Goal: Transaction & Acquisition: Purchase product/service

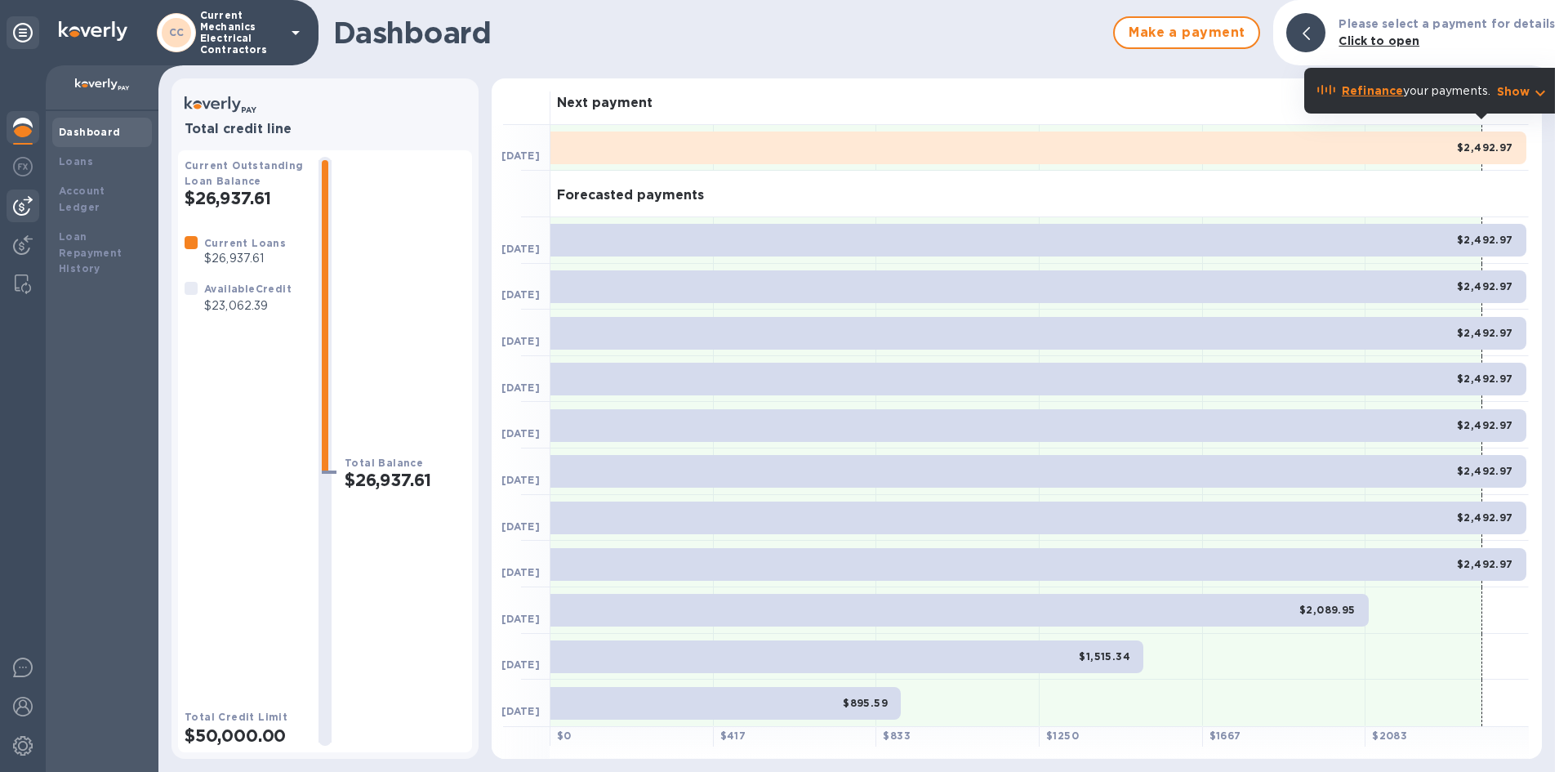
click at [35, 197] on div at bounding box center [23, 206] width 33 height 33
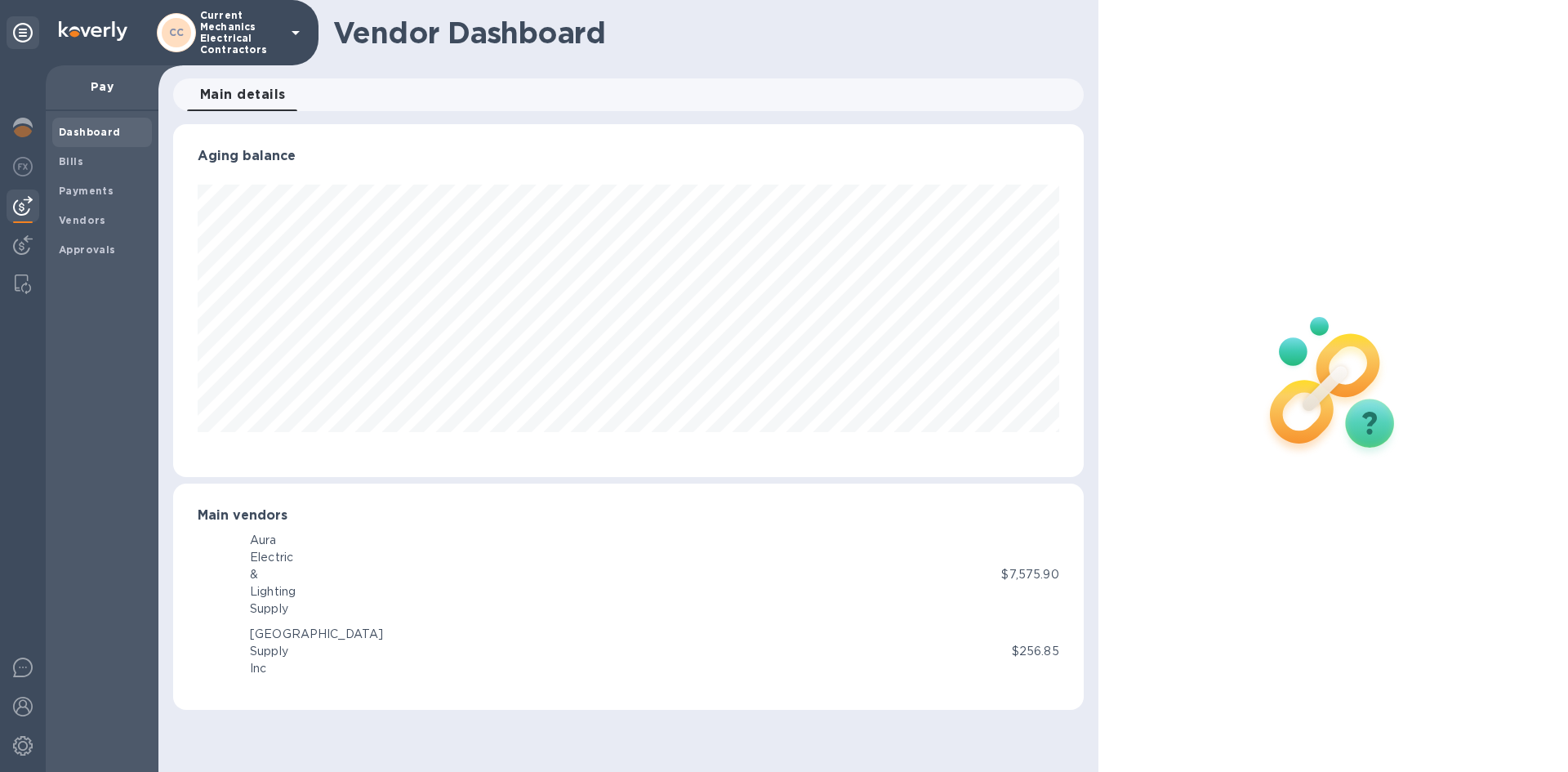
scroll to position [353, 910]
click at [112, 218] on span "Vendors" at bounding box center [101, 221] width 87 height 16
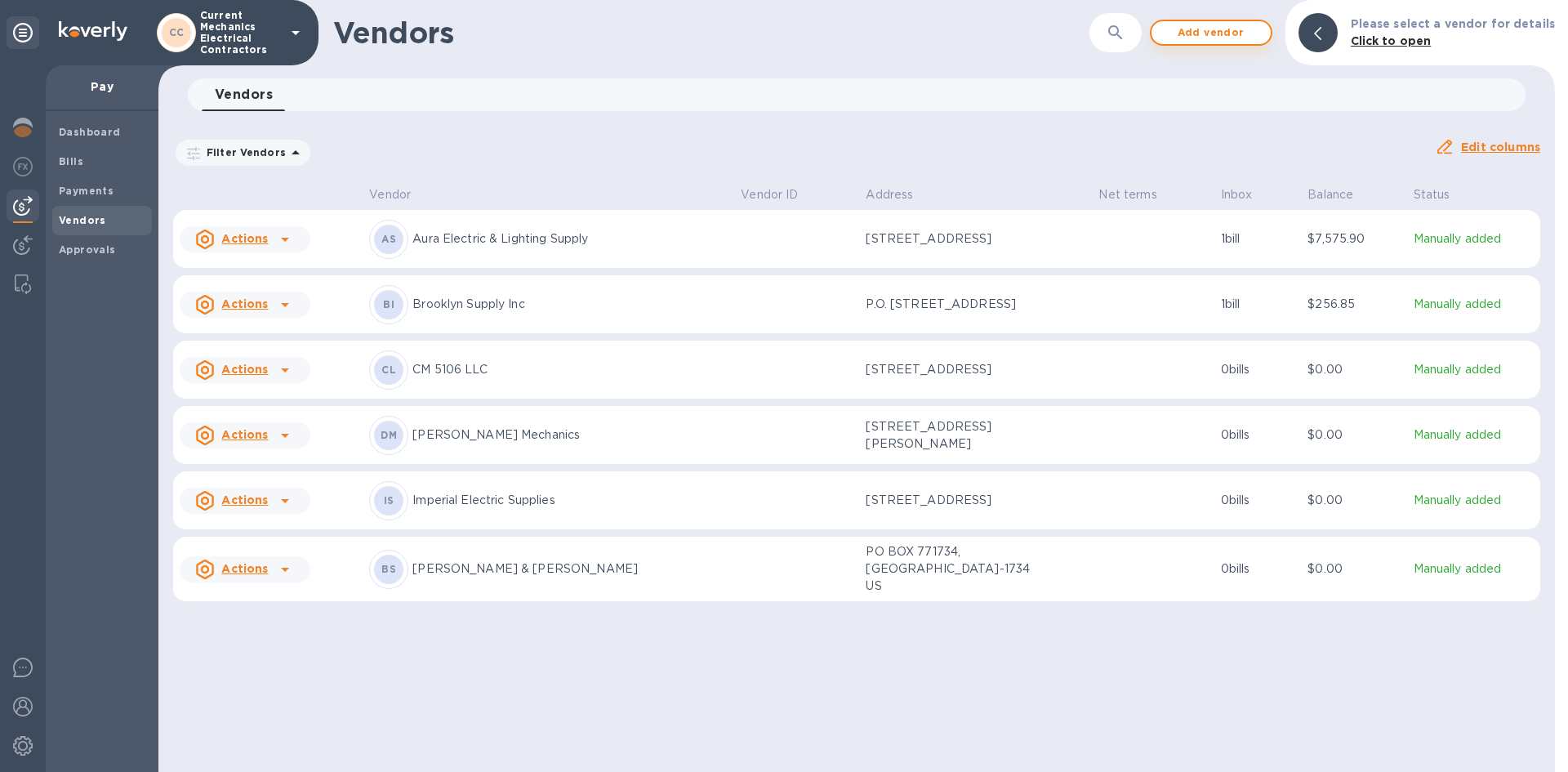
click at [1226, 35] on span "Add vendor" at bounding box center [1211, 32] width 93 height 19
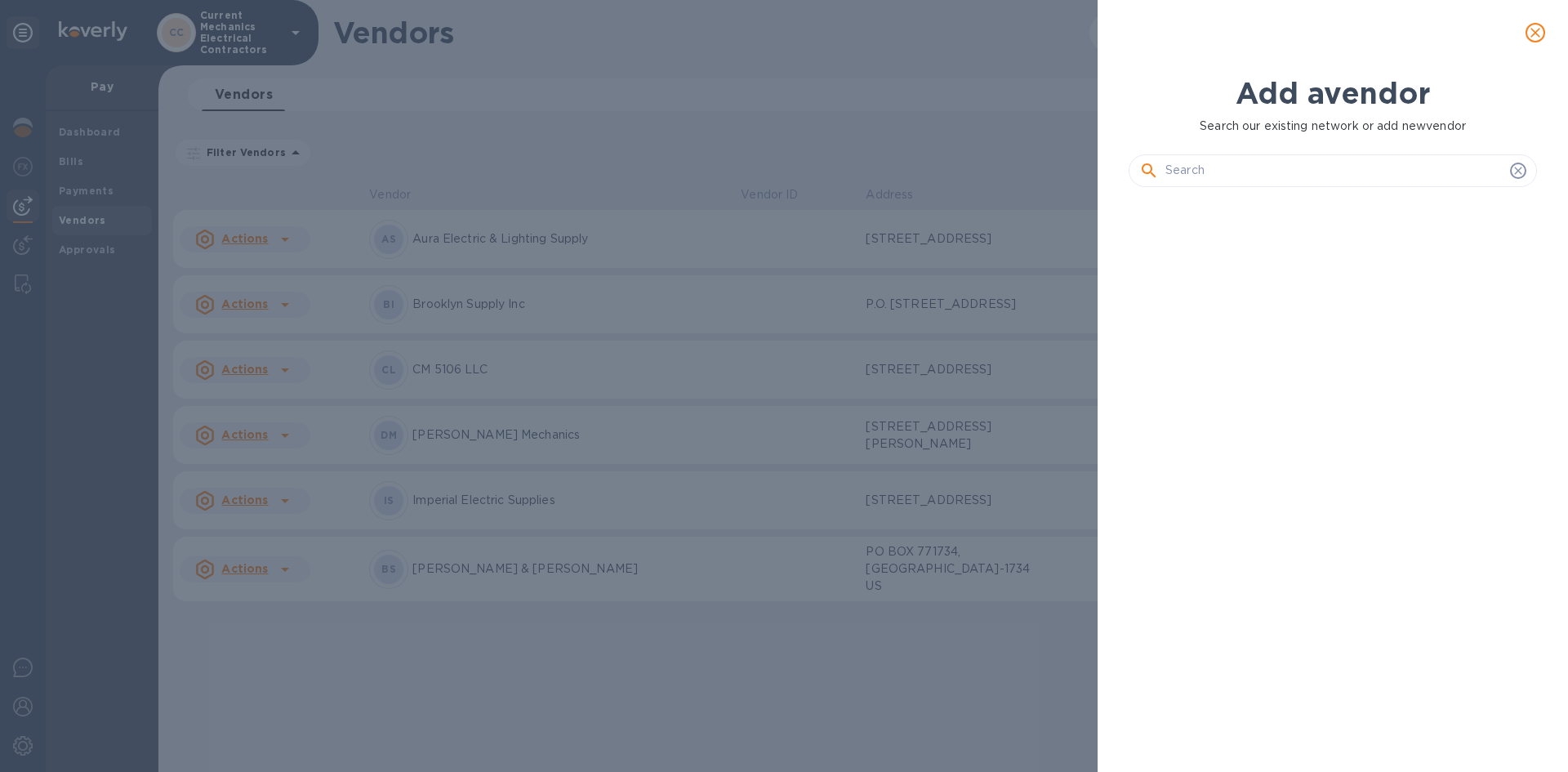
scroll to position [516, 415]
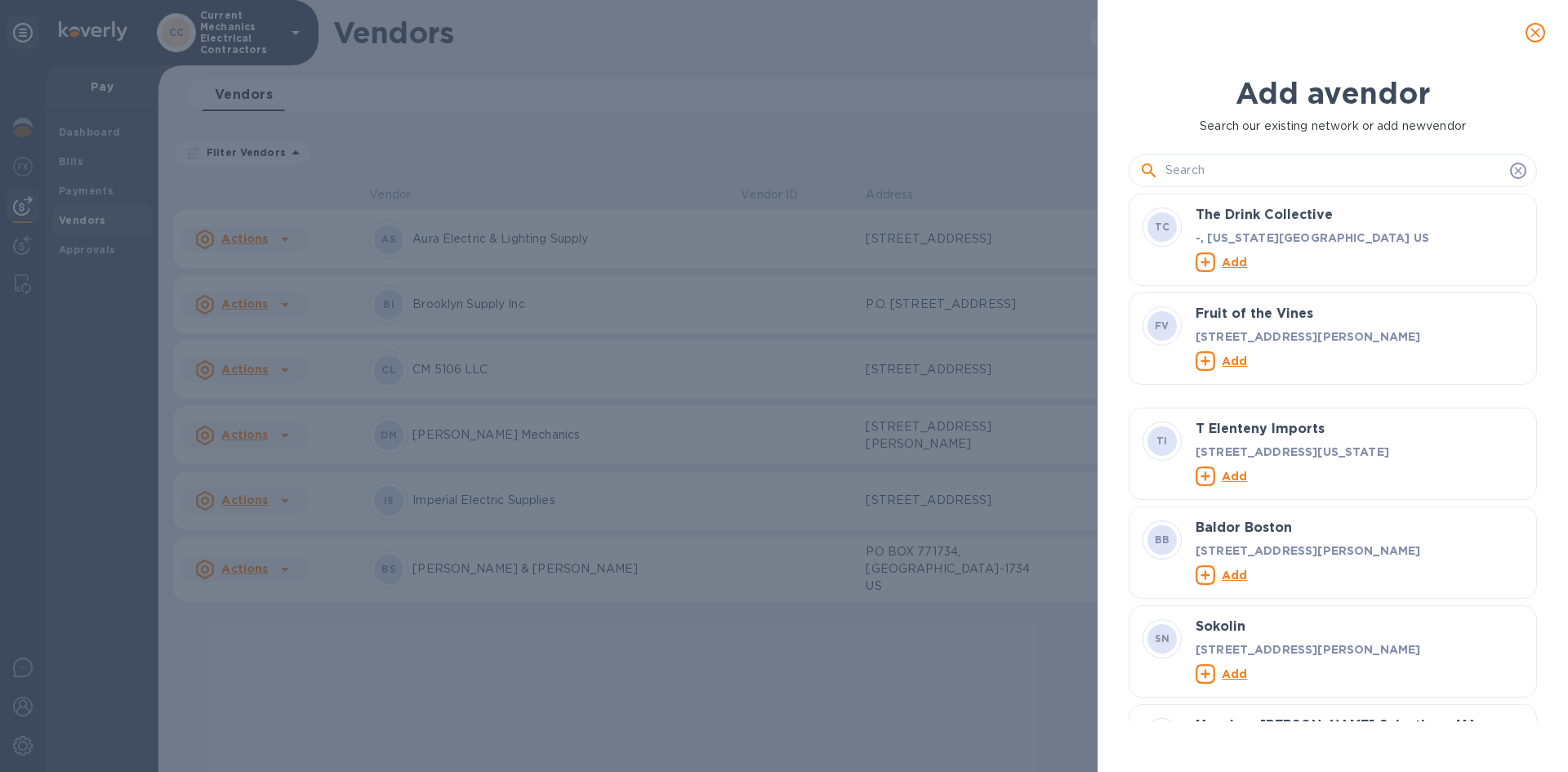
click at [1264, 171] on input "text" at bounding box center [1334, 171] width 338 height 25
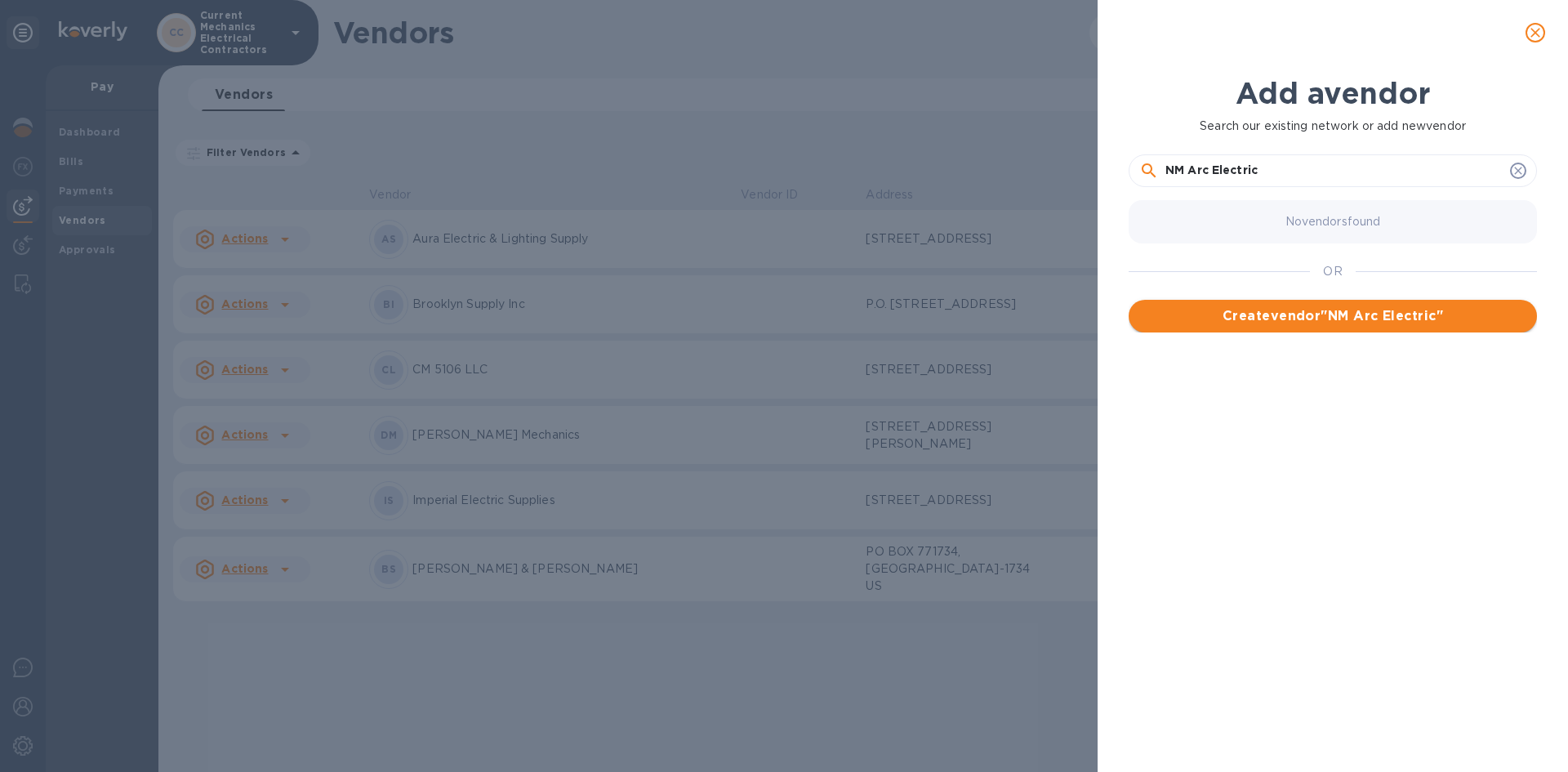
type input "NM Arc Electric"
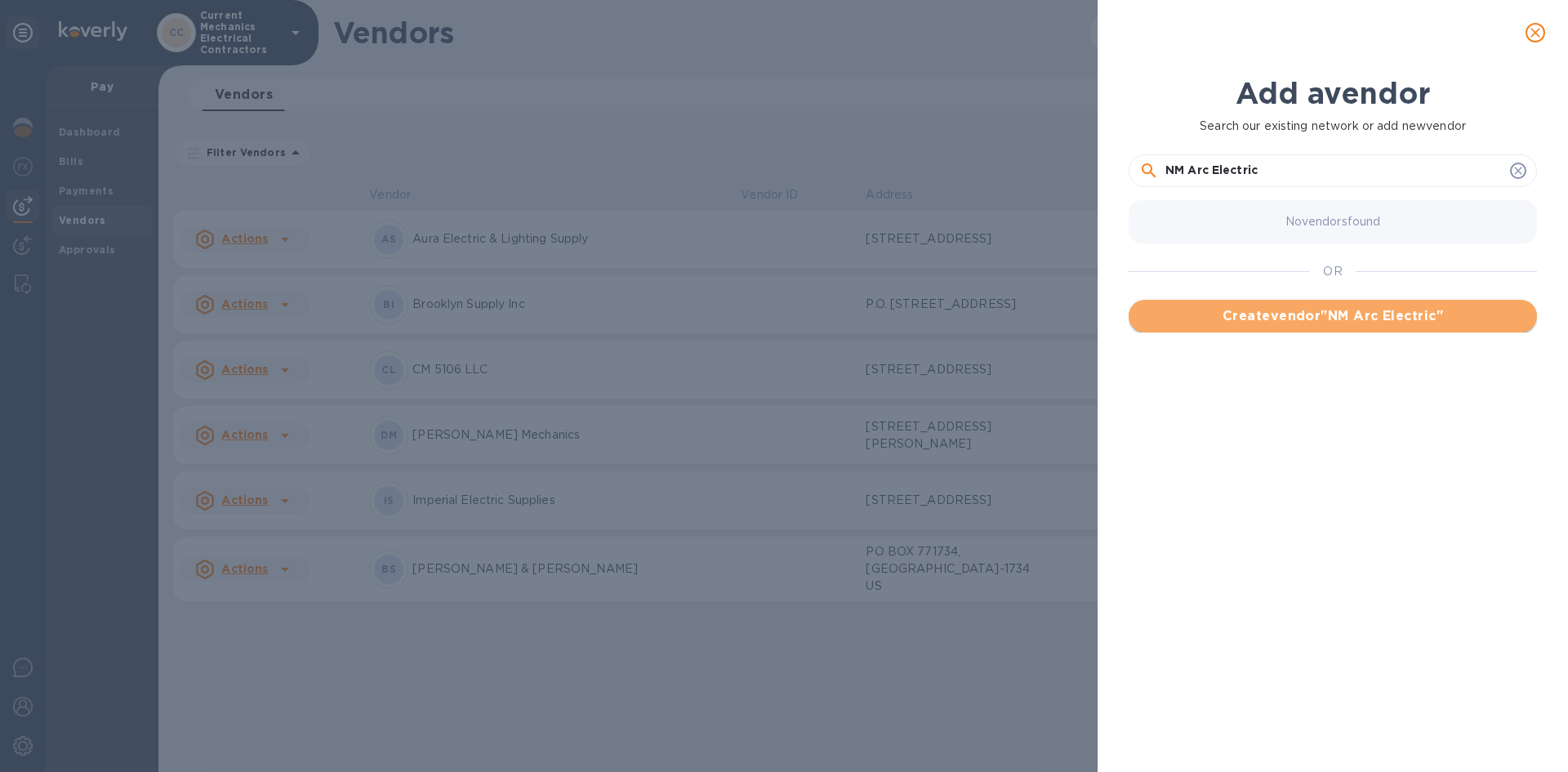
click at [1300, 327] on button "Create vendor " NM Arc Electric "" at bounding box center [1332, 316] width 408 height 33
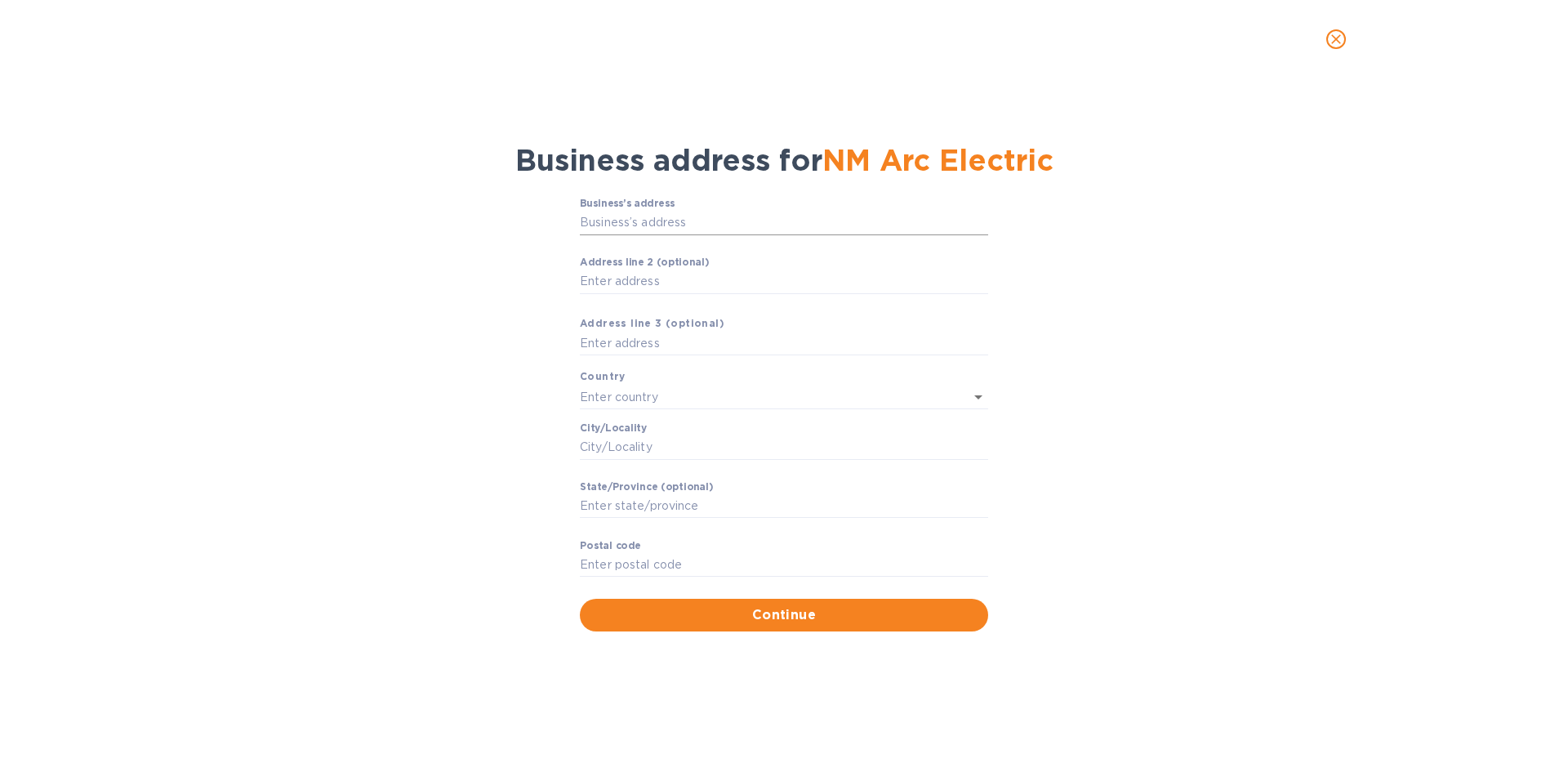
click at [714, 216] on input "Business’s аddress" at bounding box center [784, 223] width 408 height 25
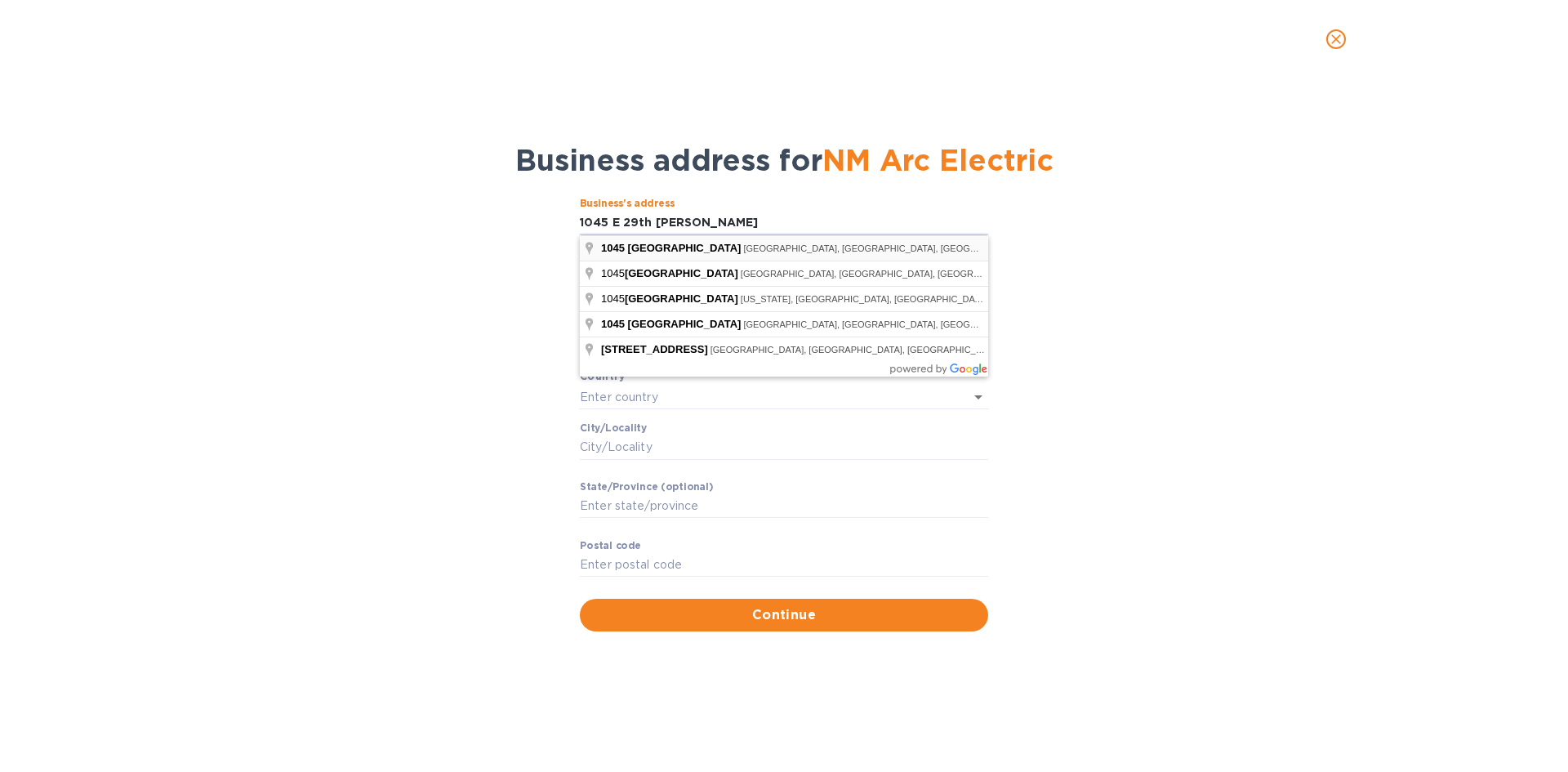
type input "[STREET_ADDRESS]"
type input "[GEOGRAPHIC_DATA]"
type input "NY"
type input "11210"
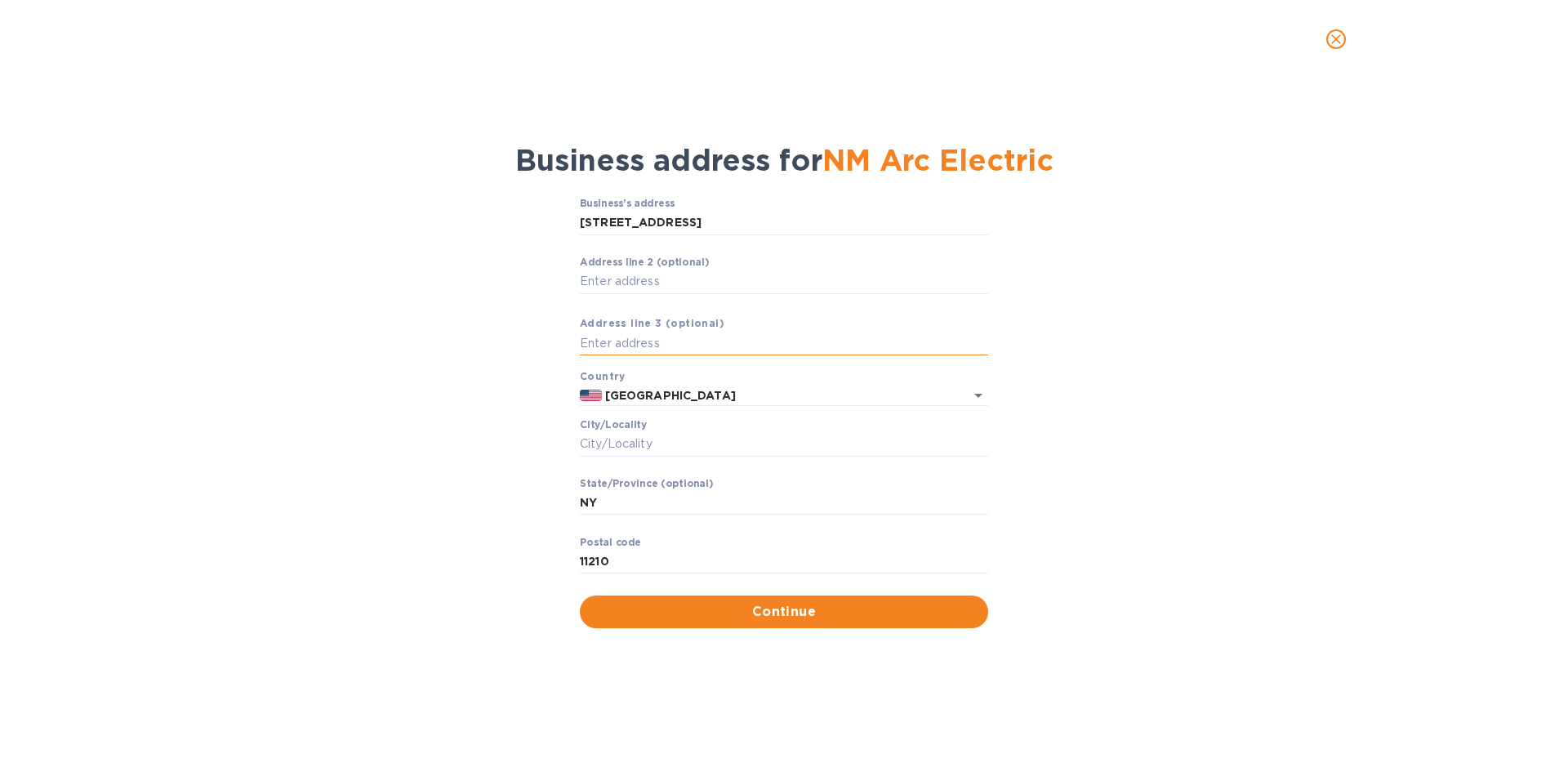
click at [741, 340] on input "text" at bounding box center [784, 344] width 408 height 25
click at [748, 443] on input "Сity/Locаlity" at bounding box center [784, 444] width 408 height 25
type input "[GEOGRAPHIC_DATA]"
click at [654, 566] on input "11210" at bounding box center [784, 562] width 408 height 25
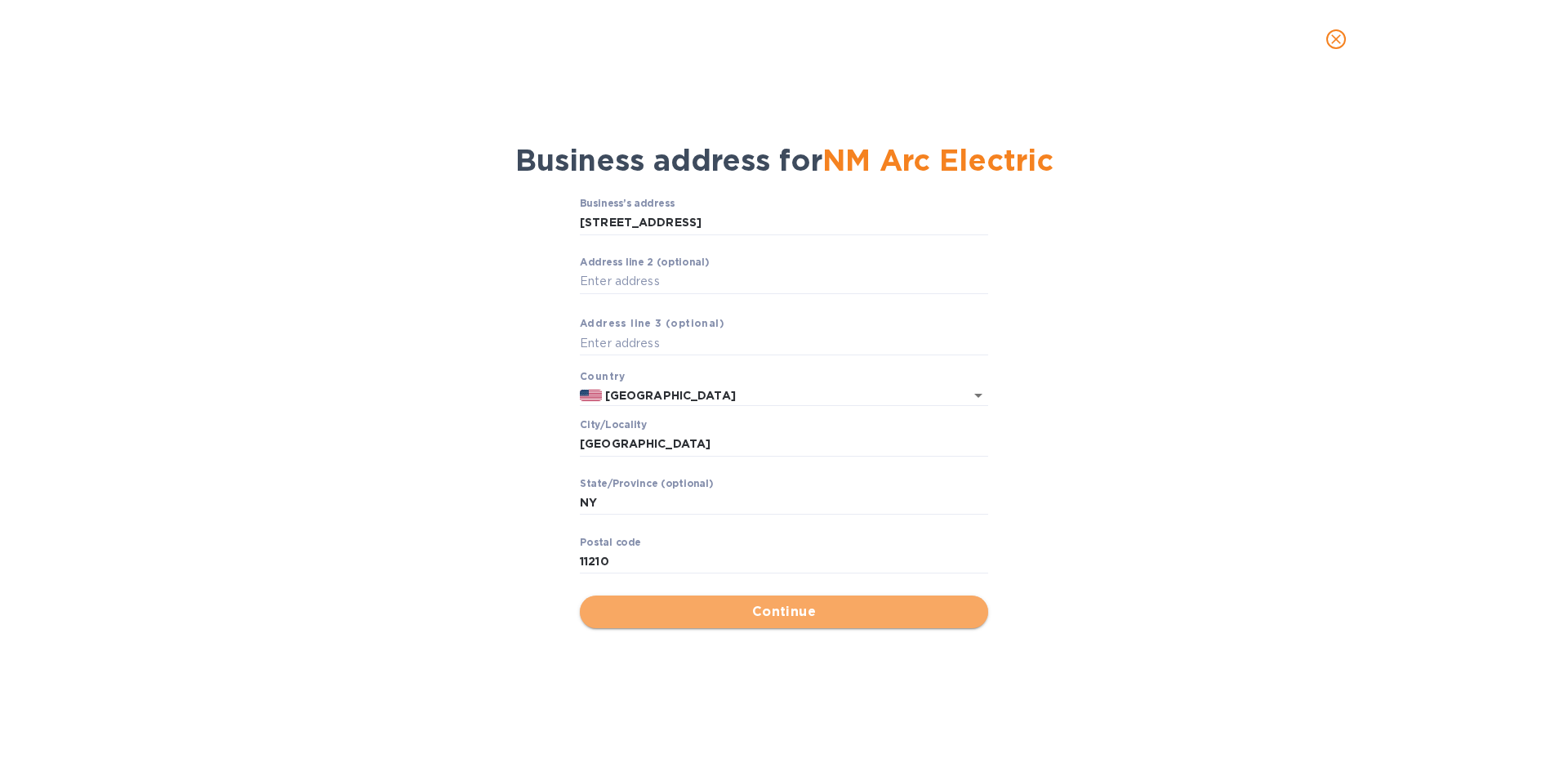
click at [900, 617] on span "Continue" at bounding box center [784, 611] width 383 height 19
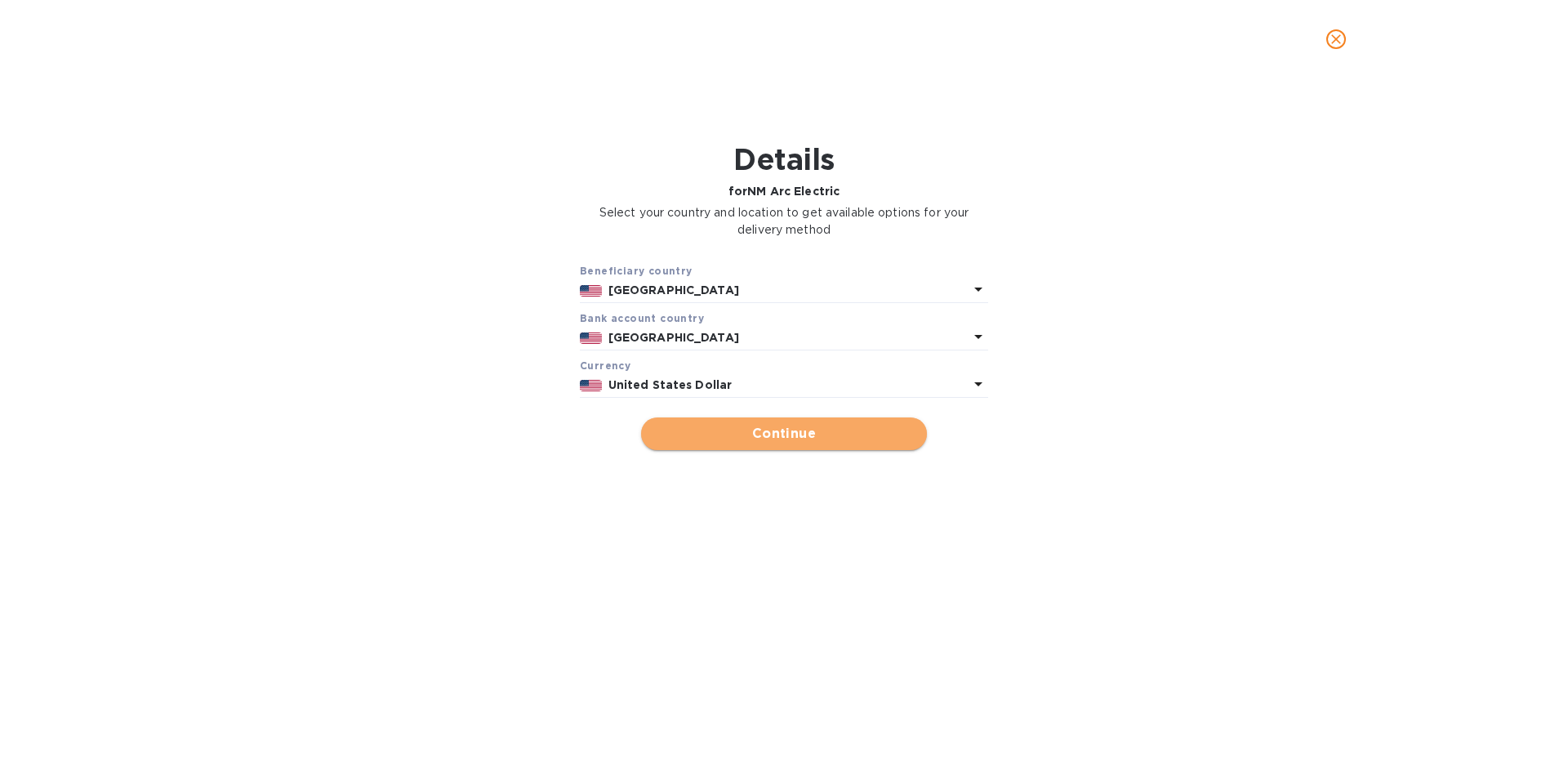
click at [893, 444] on button "Continue" at bounding box center [784, 434] width 286 height 33
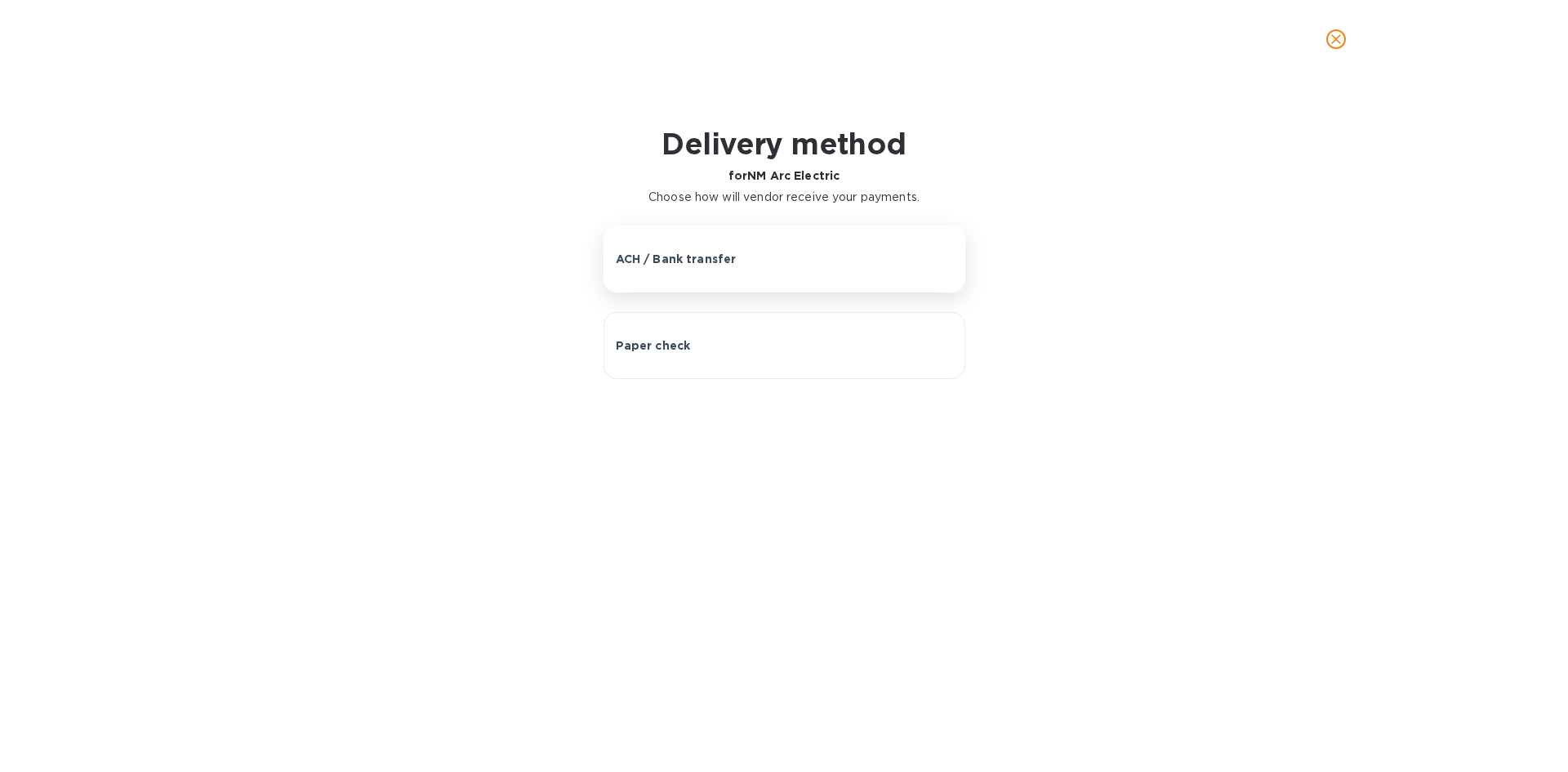
click at [859, 259] on div "ACH / Bank transfer" at bounding box center [784, 259] width 337 height 16
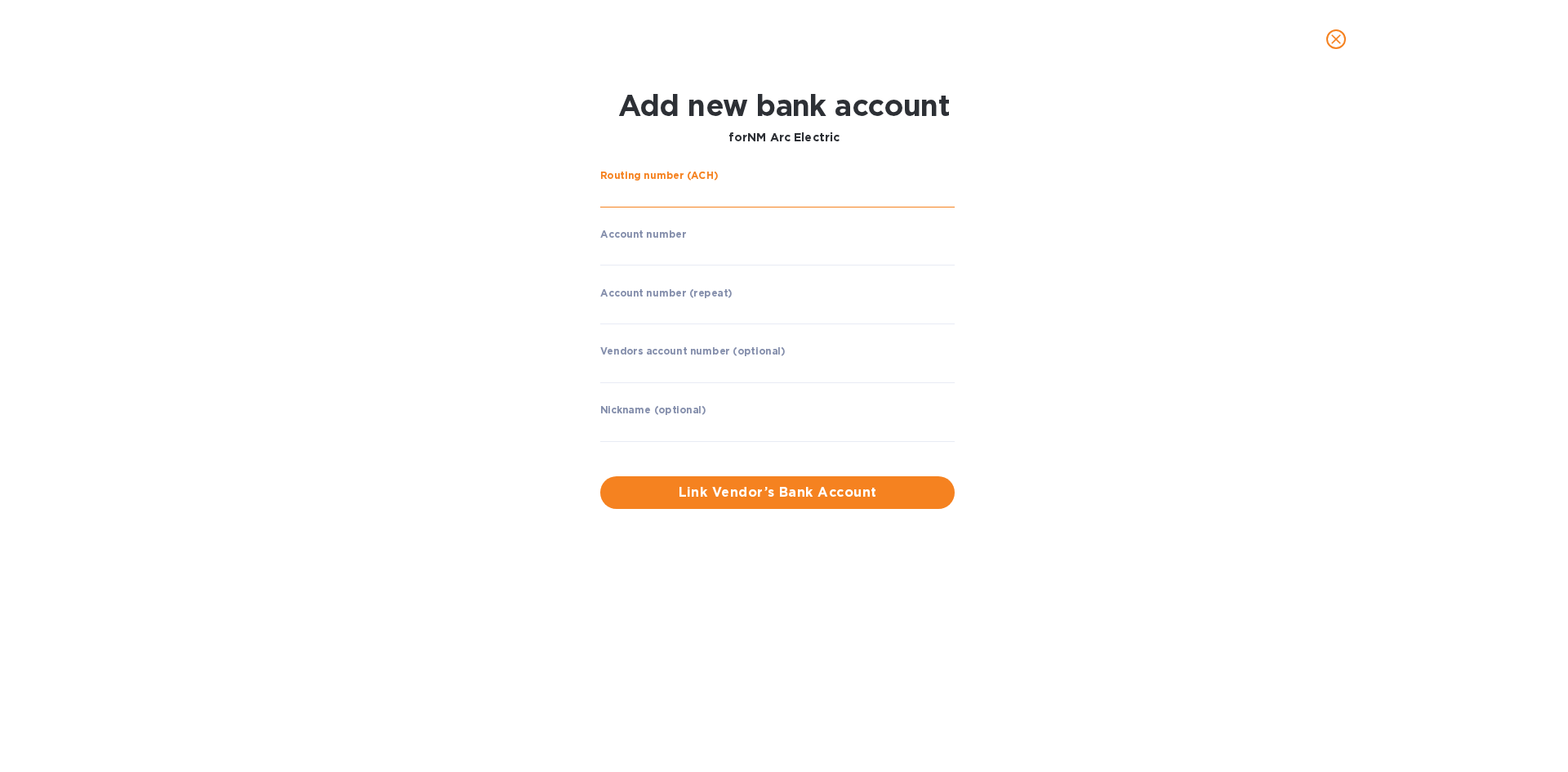
click at [759, 198] on input "string" at bounding box center [777, 195] width 354 height 25
type input "021000021"
click at [783, 258] on input "string" at bounding box center [777, 253] width 354 height 25
type input "8"
type input "690055267"
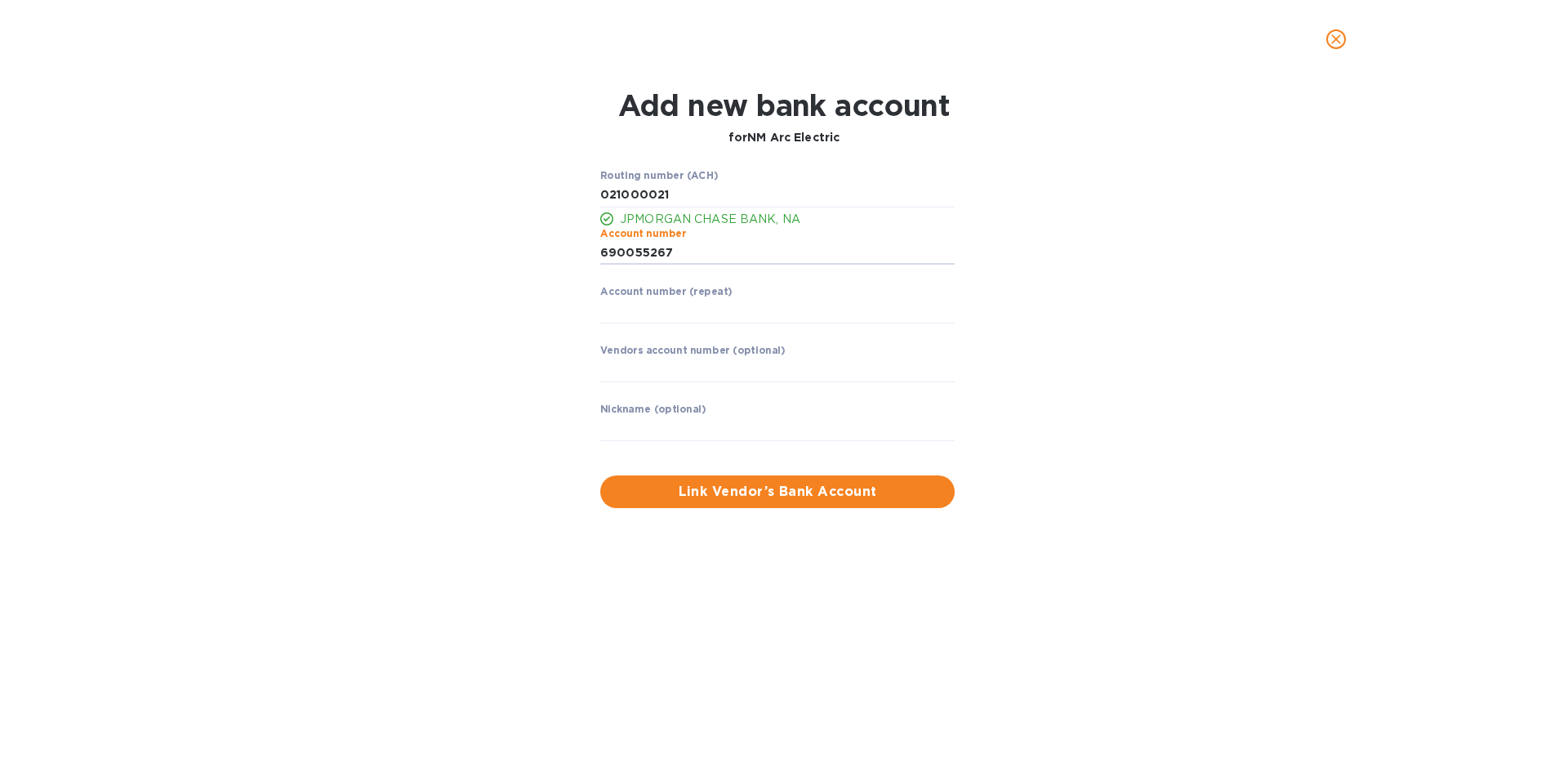
click at [643, 296] on label "Account number (repeat)" at bounding box center [666, 292] width 132 height 10
click at [651, 304] on input "string" at bounding box center [777, 311] width 354 height 25
type input "690055267"
click at [1475, 394] on div "Add new bank account for NM Arc Electric Routing number (ACH) JPMORGAN CHASE BA…" at bounding box center [784, 298] width 1542 height 439
click at [885, 492] on span "Link Vendor’s Bank Account" at bounding box center [778, 492] width 329 height 19
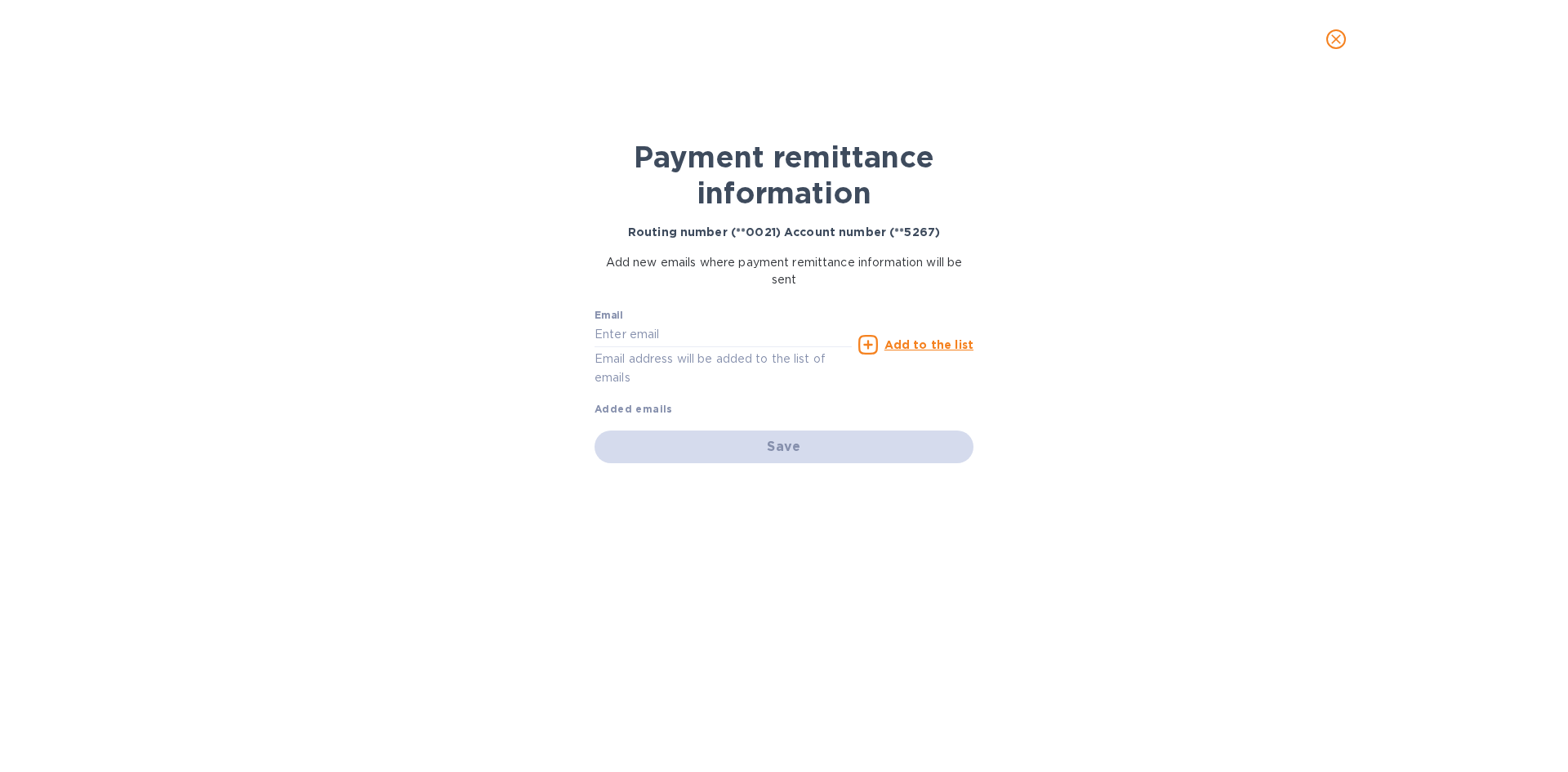
click at [908, 346] on u "Add to the list" at bounding box center [929, 344] width 89 height 13
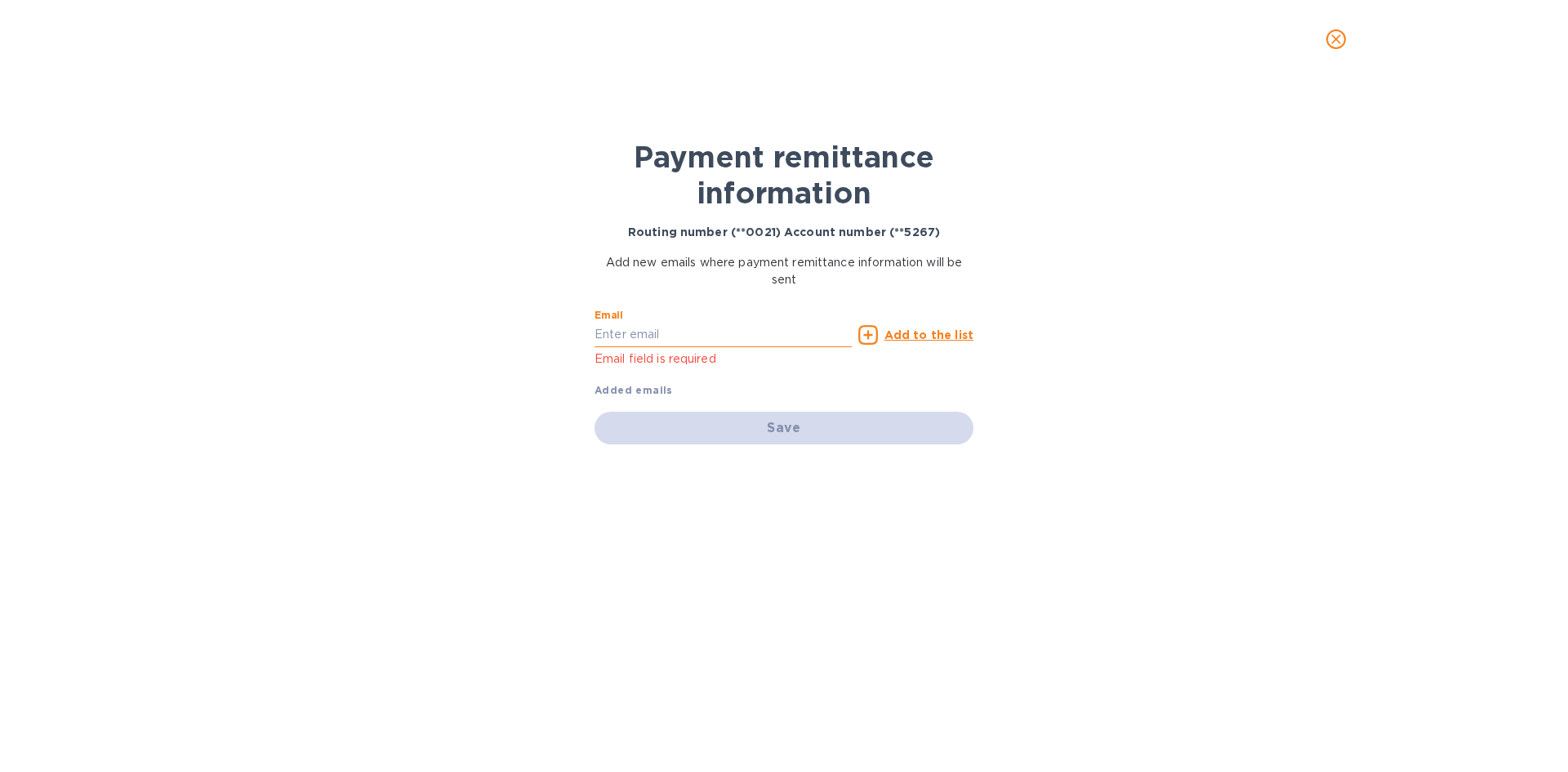
click at [731, 342] on input "text" at bounding box center [723, 334] width 258 height 25
paste input "[EMAIL_ADDRESS][DOMAIN_NAME]"
type input "[EMAIL_ADDRESS][DOMAIN_NAME]"
click at [886, 332] on div "Add to the list" at bounding box center [916, 334] width 115 height 19
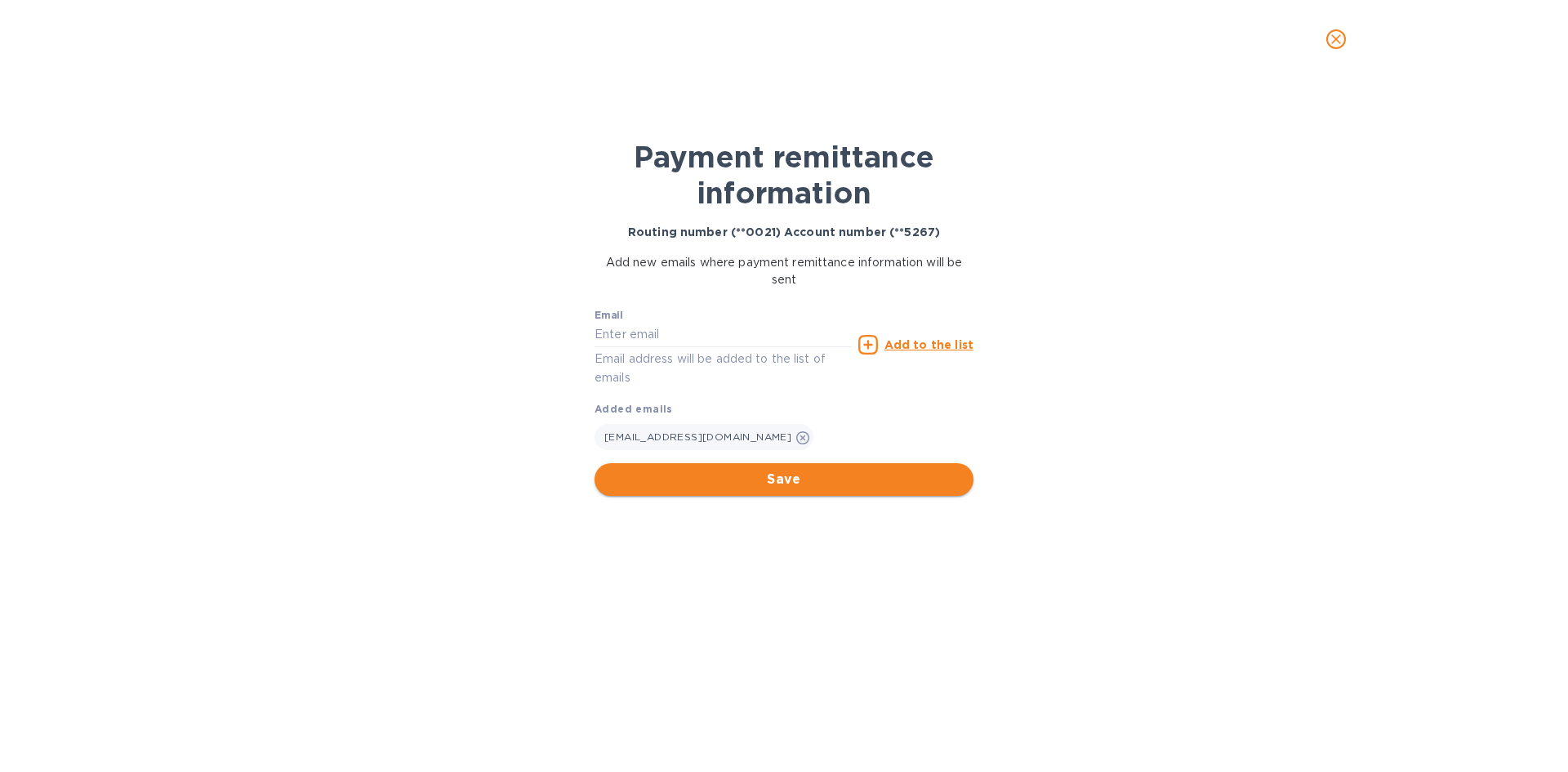
click at [850, 488] on span "Save" at bounding box center [784, 479] width 353 height 19
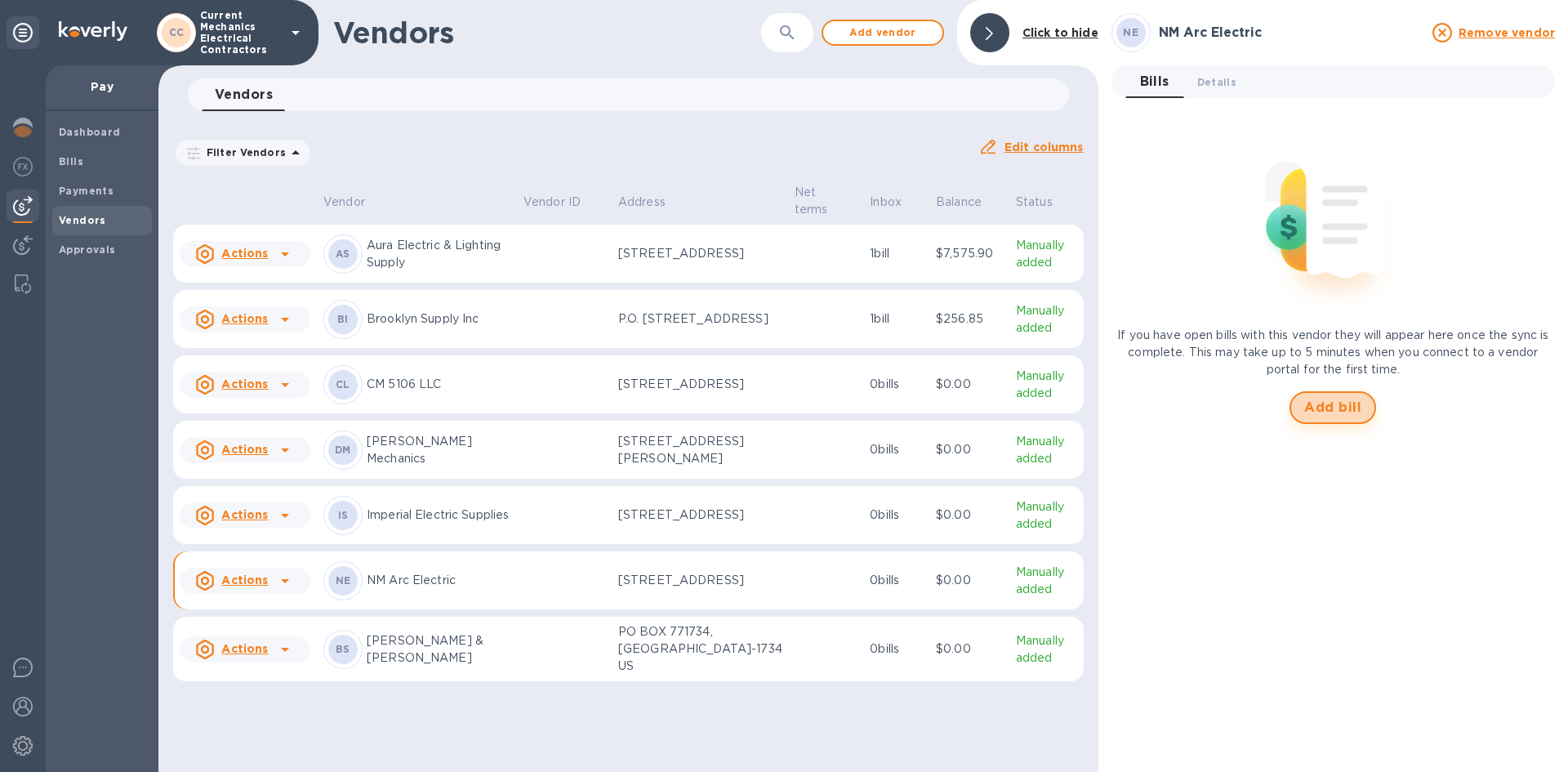
click at [1340, 410] on span "Add bill" at bounding box center [1332, 407] width 58 height 19
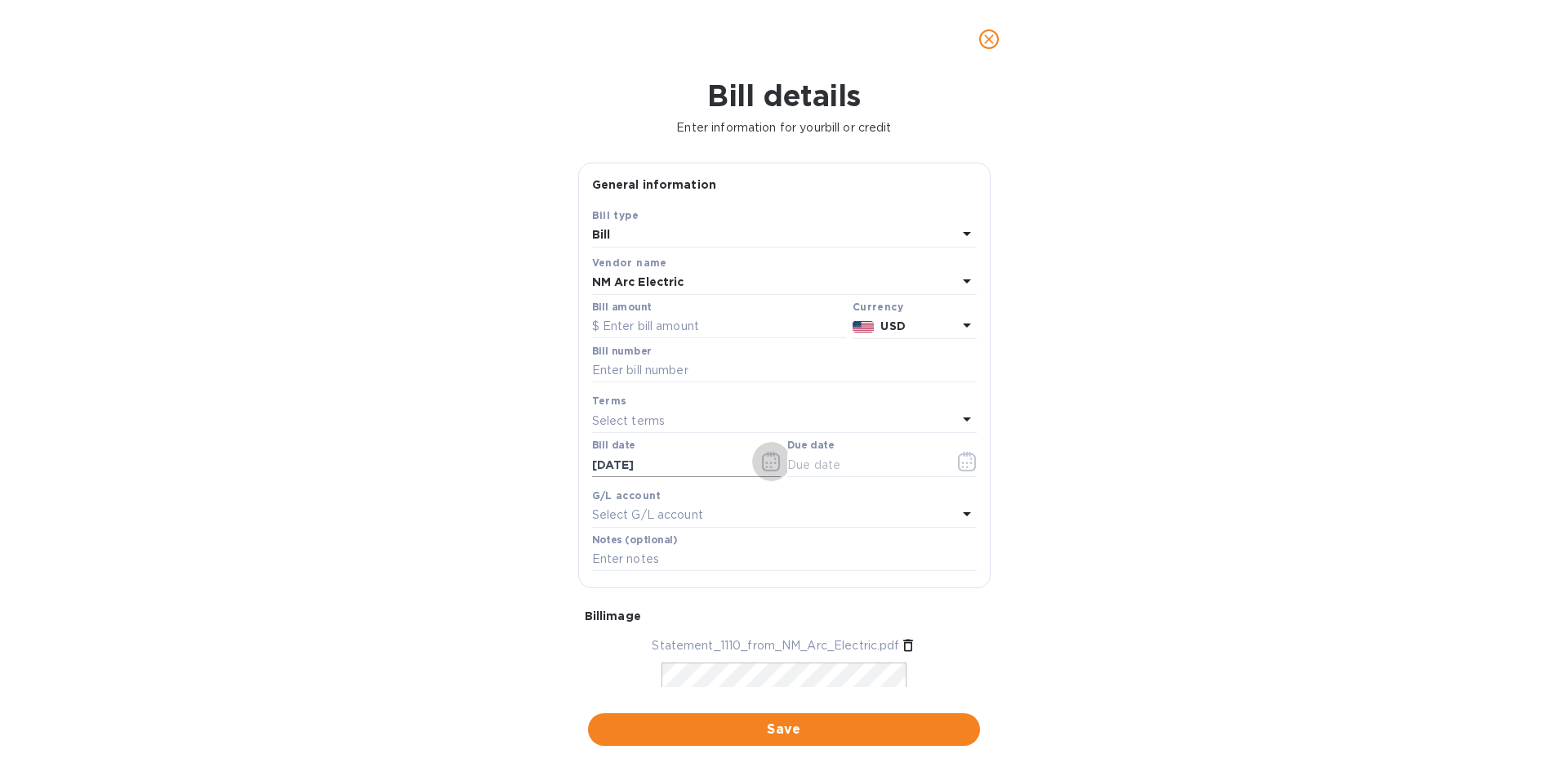
click at [762, 468] on icon "button" at bounding box center [771, 461] width 18 height 19
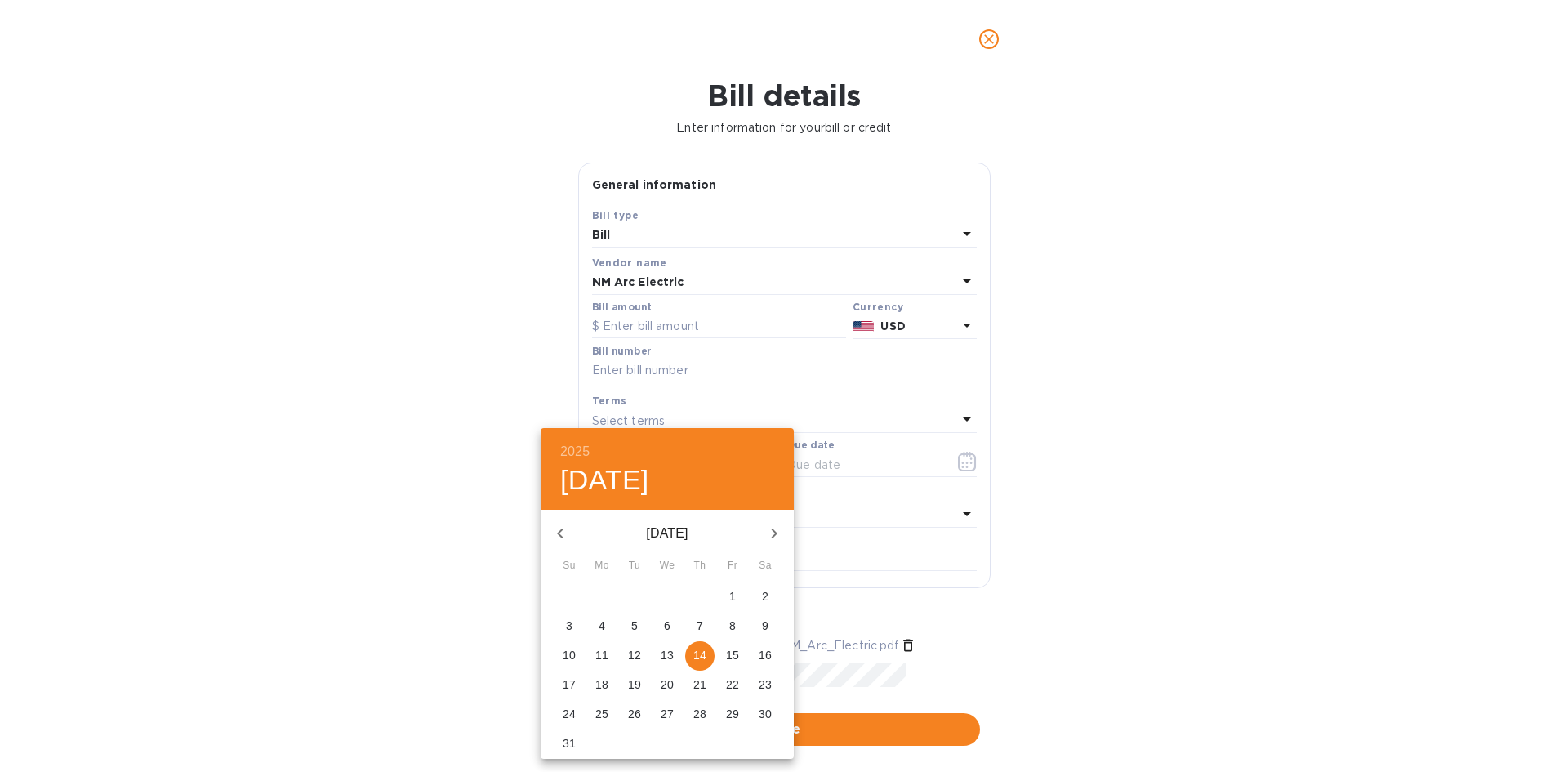
click at [605, 655] on p "11" at bounding box center [602, 655] width 13 height 16
type input "[DATE]"
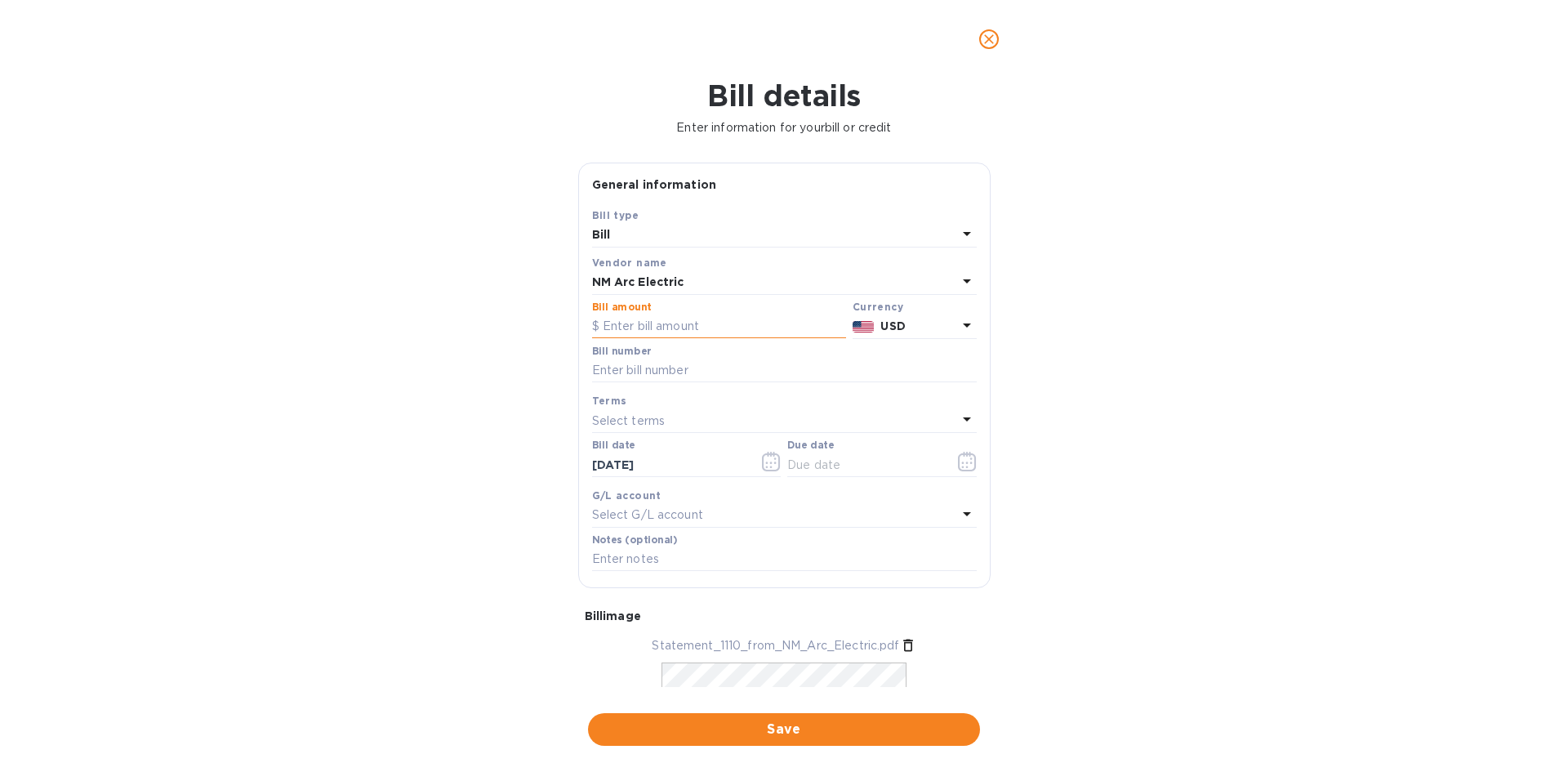
click at [715, 336] on input "text" at bounding box center [719, 326] width 254 height 25
type input "18,502.05"
click at [431, 342] on div "Bill details Enter information for your bill or credit General information Save…" at bounding box center [784, 425] width 1568 height 693
click at [723, 367] on input "text" at bounding box center [784, 371] width 384 height 25
type input "1110"
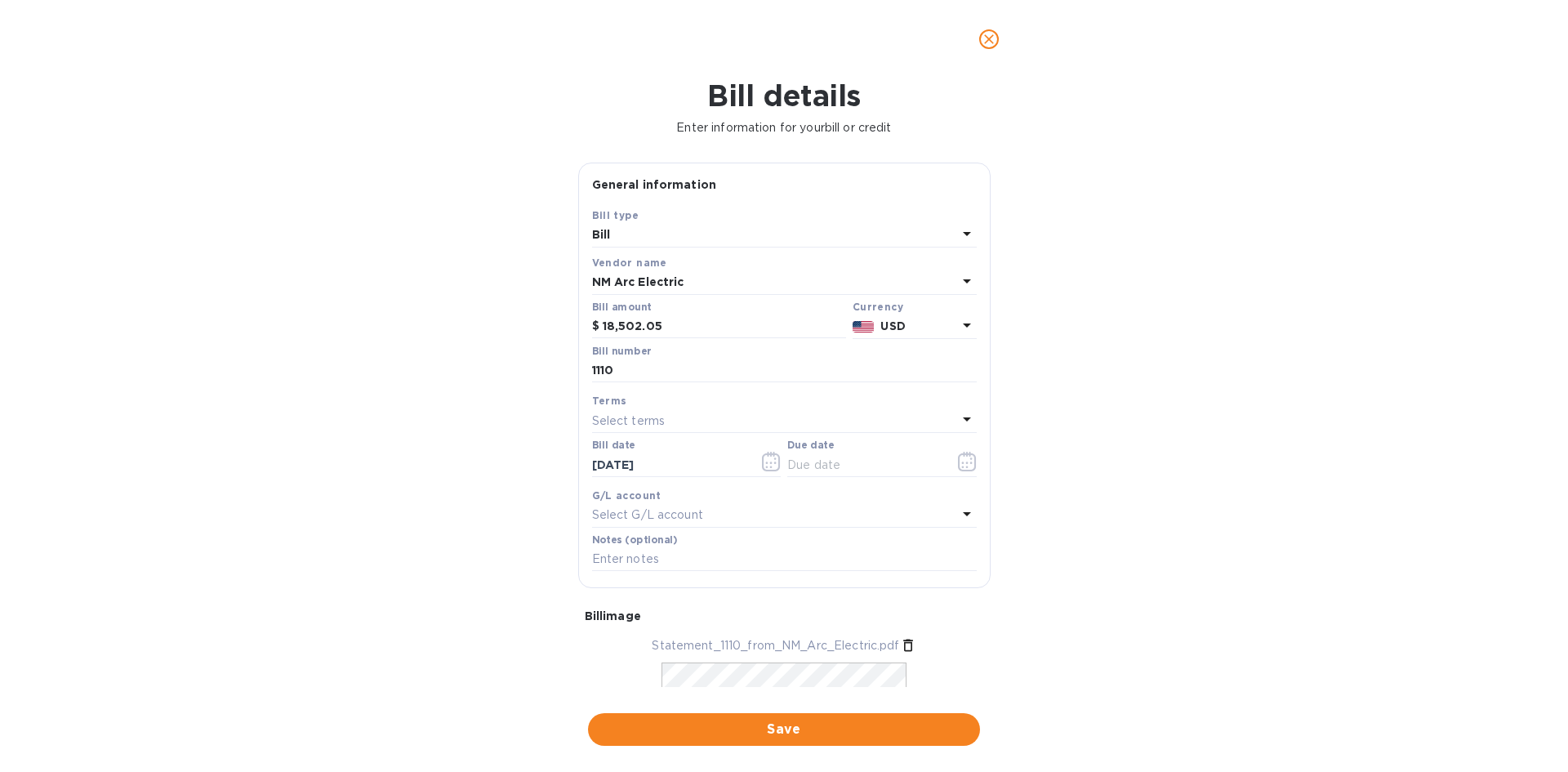
click at [714, 421] on div "Select terms" at bounding box center [774, 420] width 365 height 23
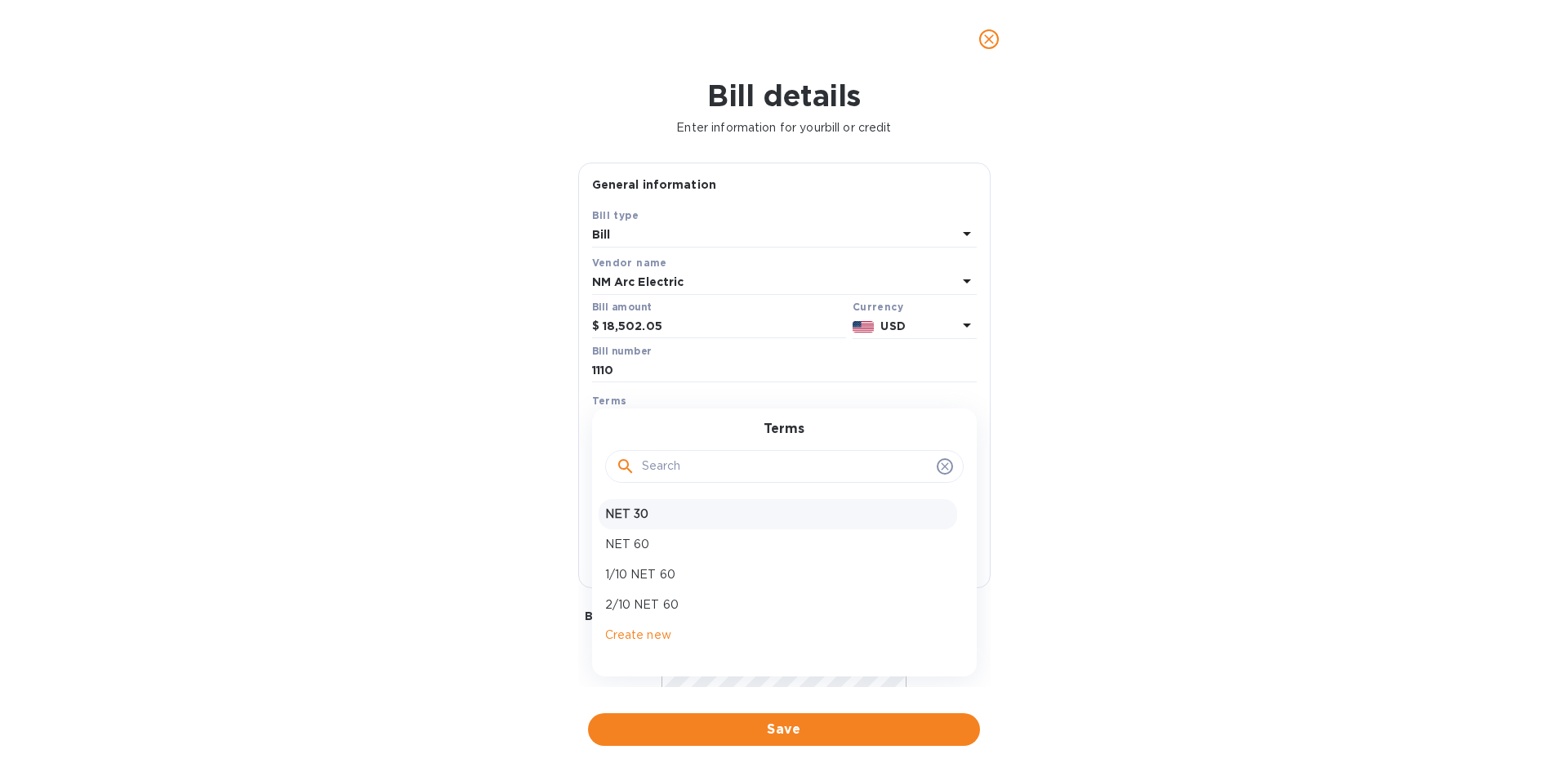
click at [730, 513] on p "NET 30" at bounding box center [778, 514] width 345 height 17
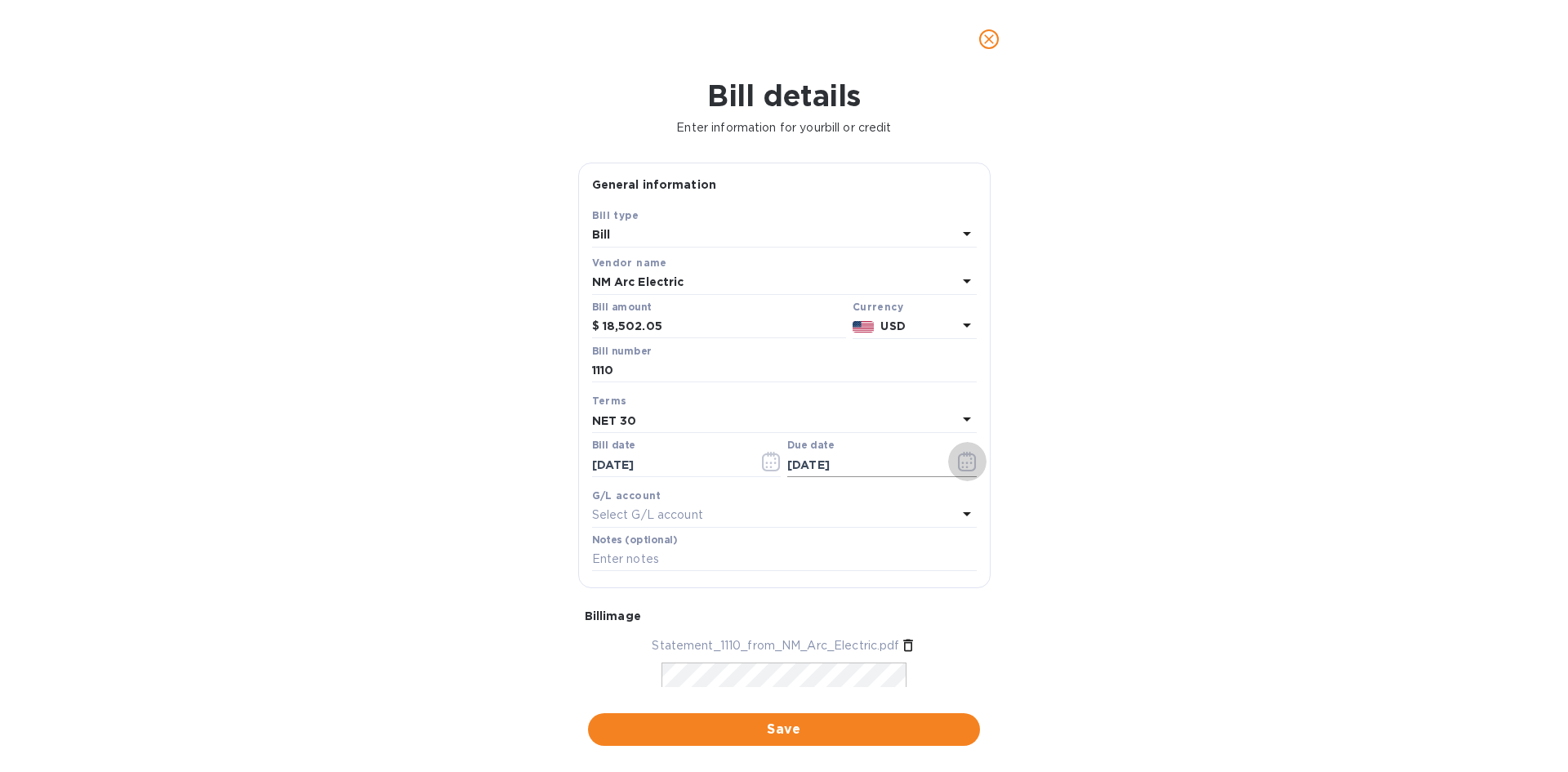
click at [958, 469] on icon "button" at bounding box center [967, 461] width 19 height 19
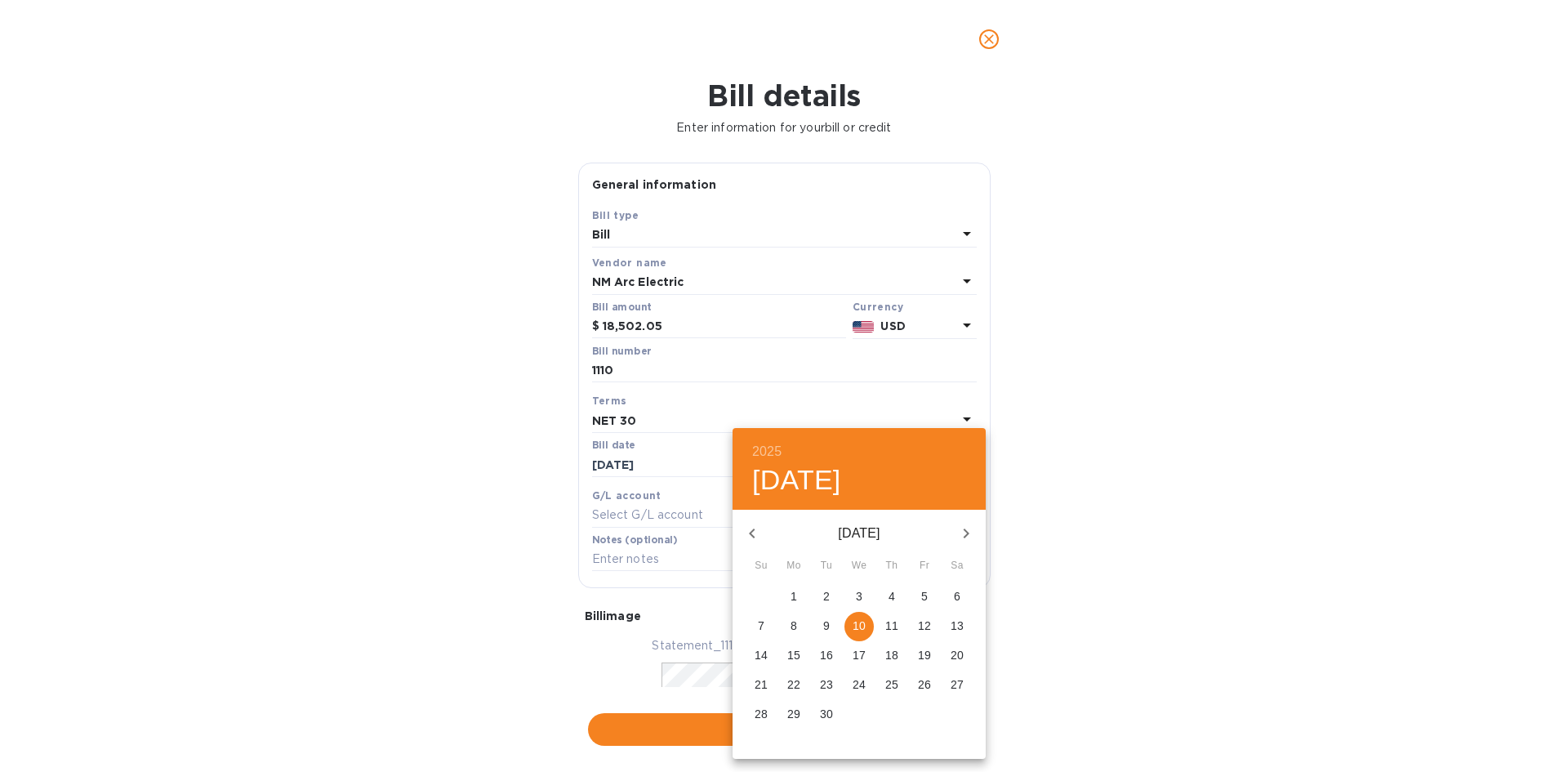
click at [756, 530] on icon "button" at bounding box center [752, 533] width 19 height 19
click at [796, 654] on p "11" at bounding box center [794, 655] width 13 height 16
type input "[DATE]"
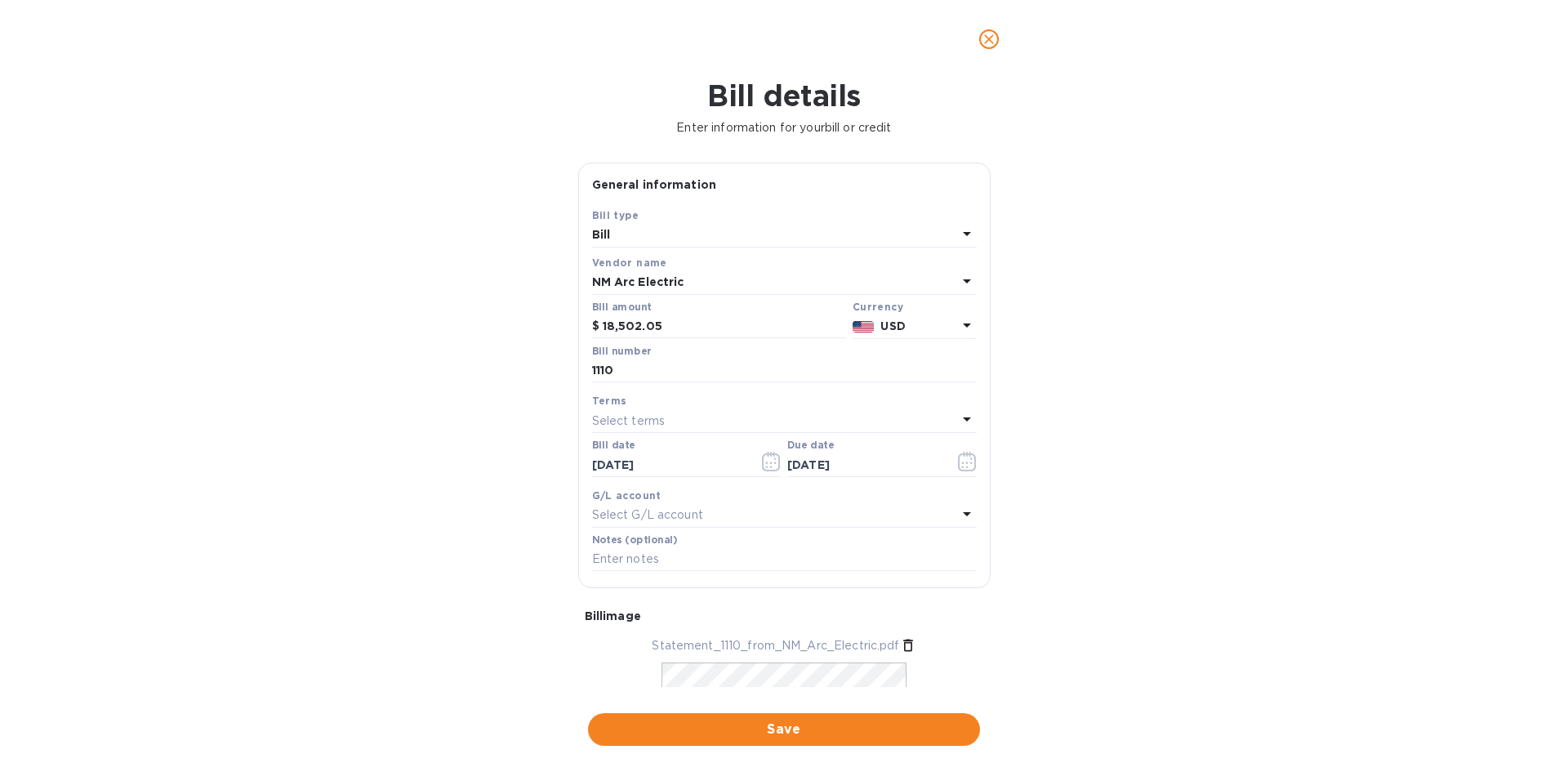
scroll to position [137, 0]
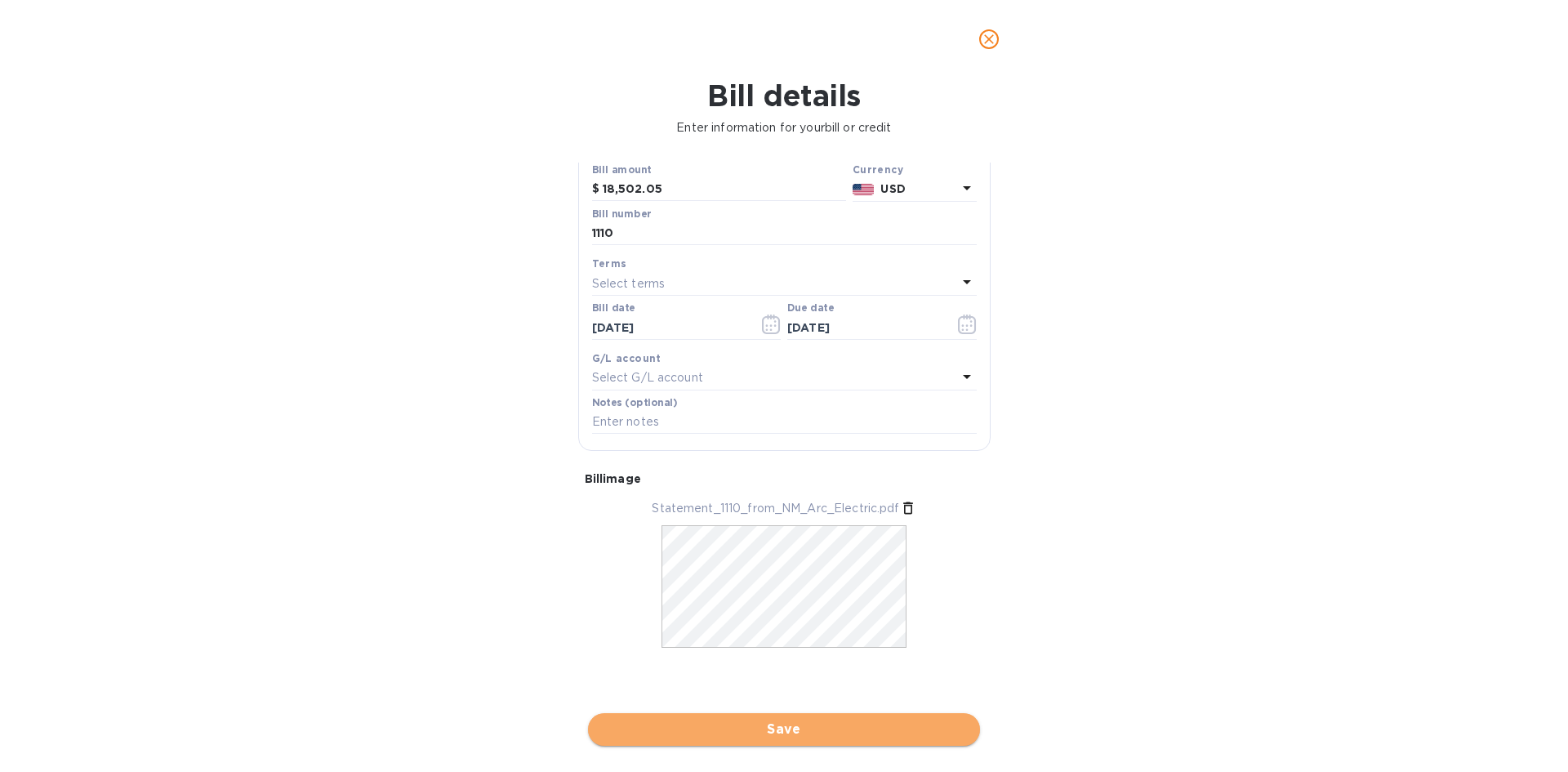
click at [885, 726] on span "Save" at bounding box center [784, 729] width 366 height 19
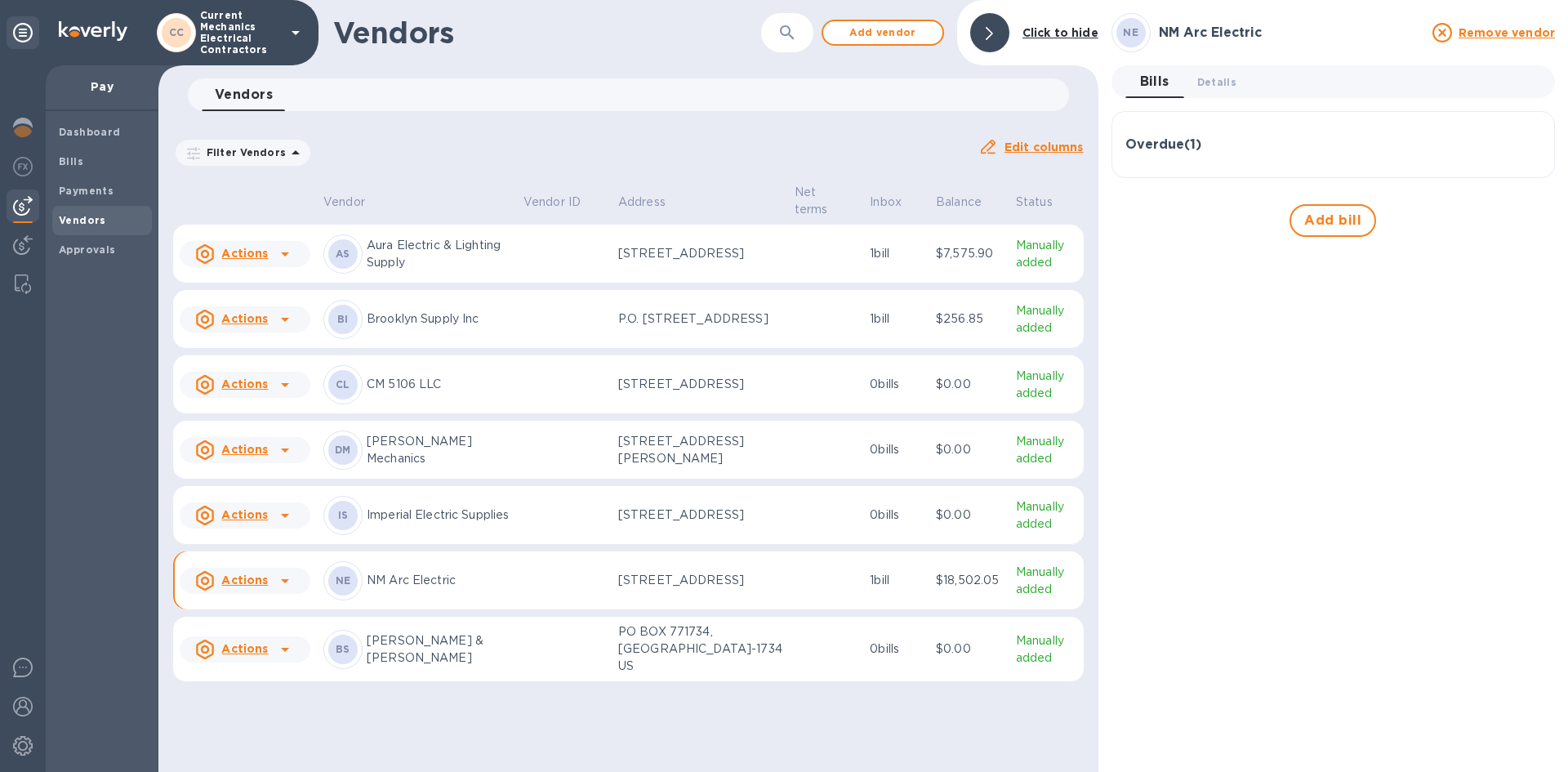
click at [1217, 154] on div "Overdue ( 1 )" at bounding box center [1332, 144] width 416 height 39
click at [89, 164] on span "Bills" at bounding box center [101, 162] width 87 height 16
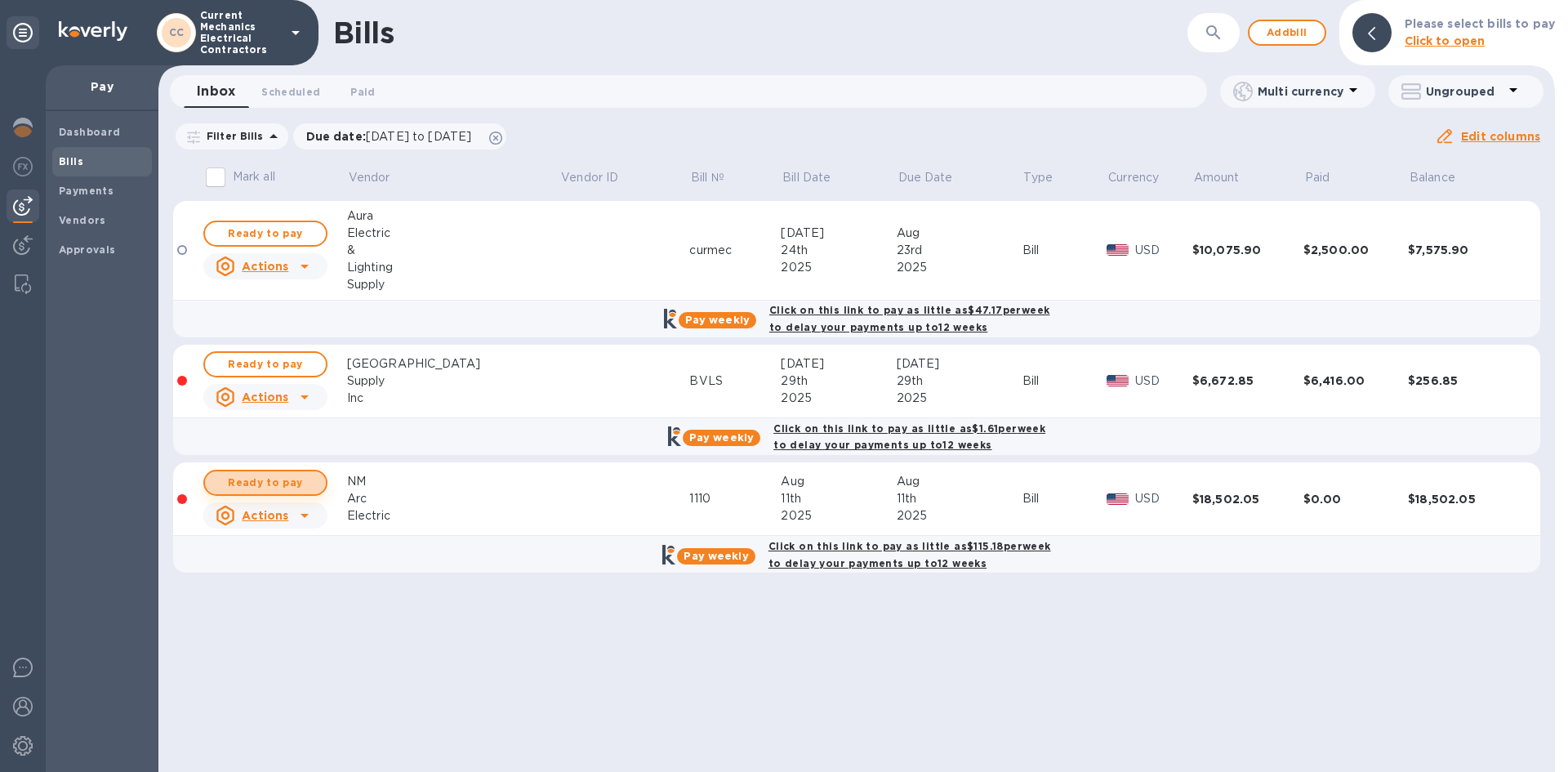
click at [293, 482] on span "Ready to pay" at bounding box center [266, 482] width 95 height 19
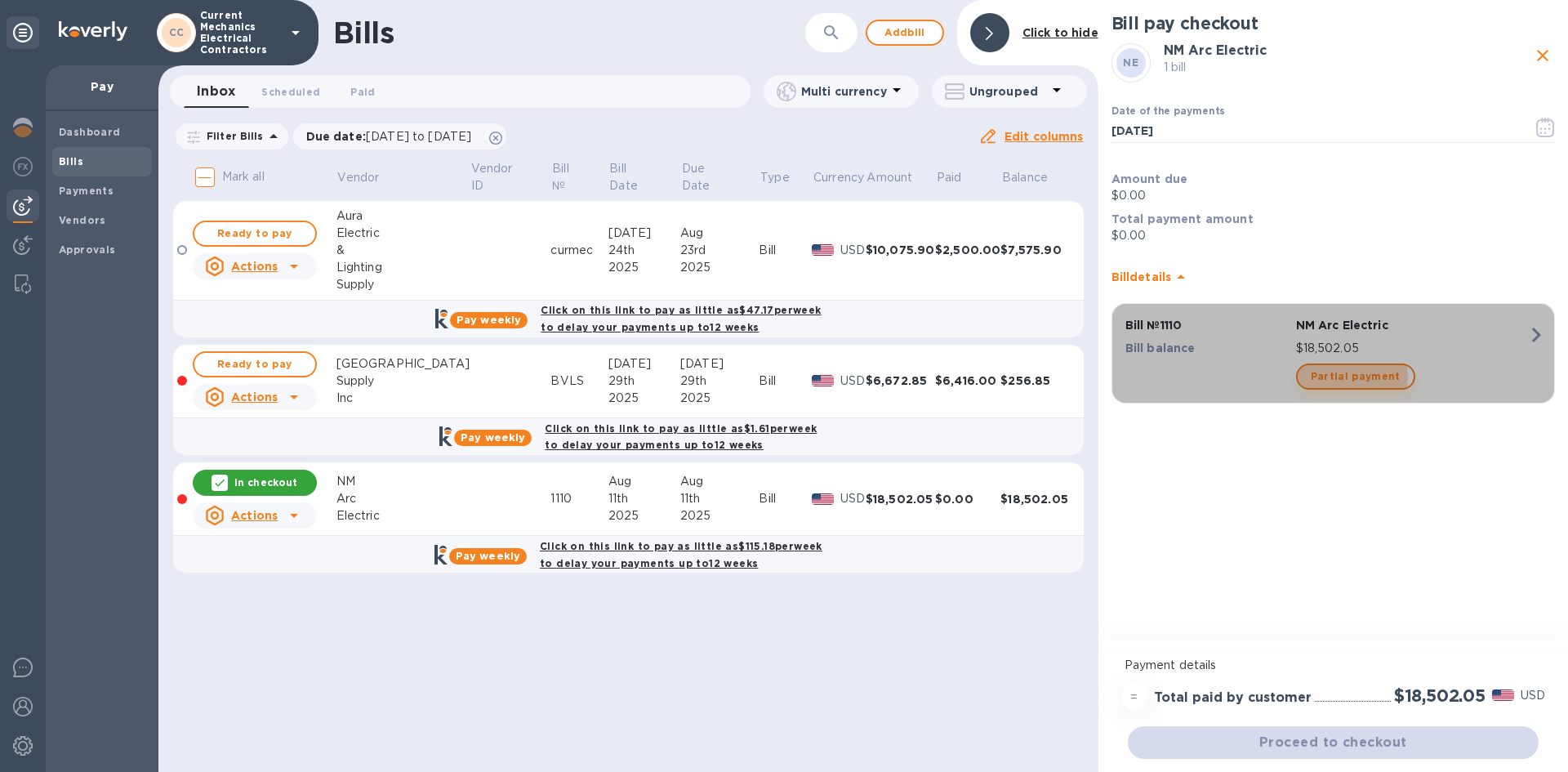
click at [1321, 378] on span "Partial payment" at bounding box center [1355, 376] width 89 height 19
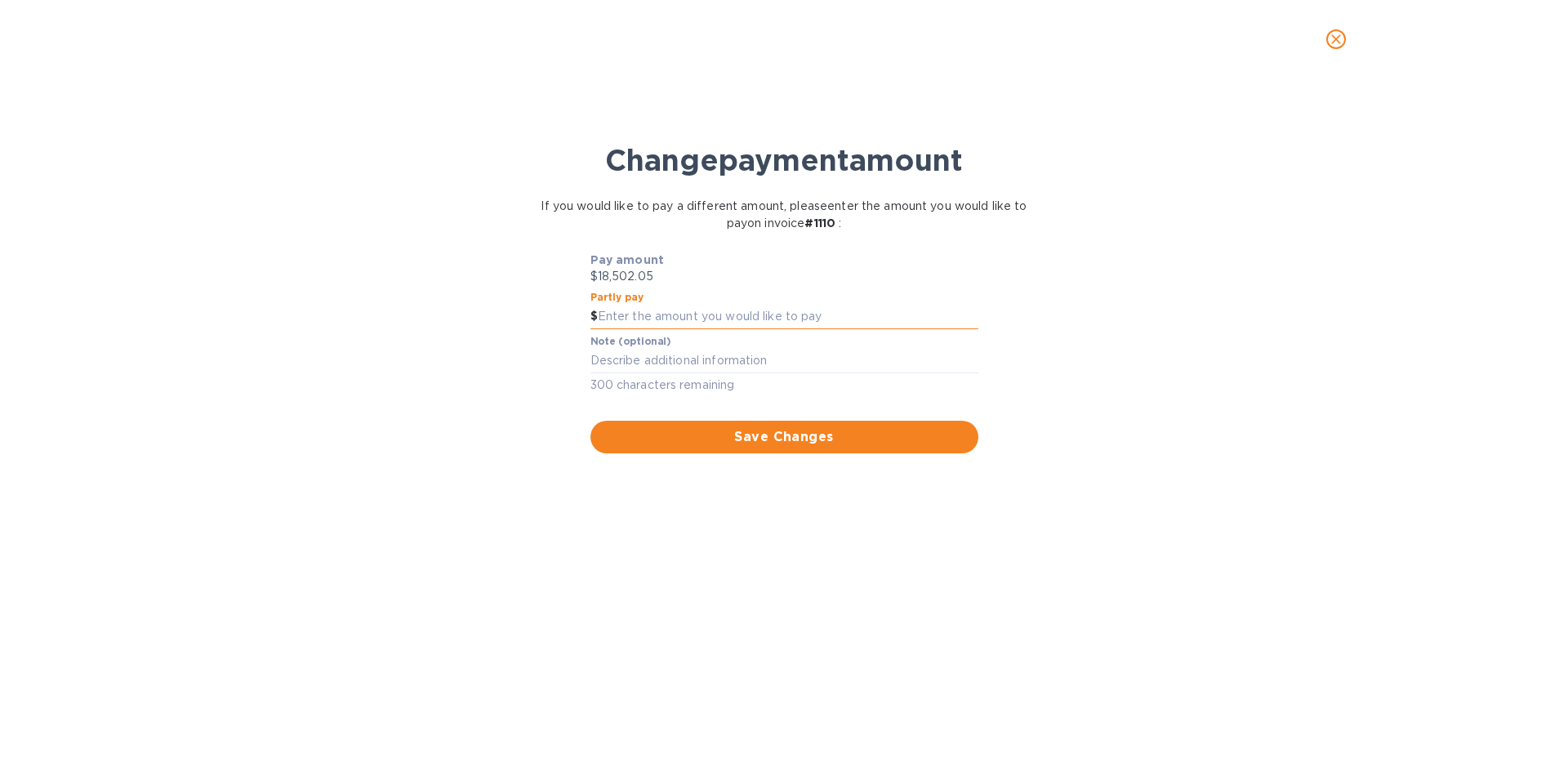
click at [790, 319] on input "text" at bounding box center [788, 317] width 381 height 25
type input "10,000"
click at [946, 454] on div "Save Changes" at bounding box center [784, 428] width 395 height 58
click at [915, 437] on span "Save Changes" at bounding box center [784, 437] width 362 height 19
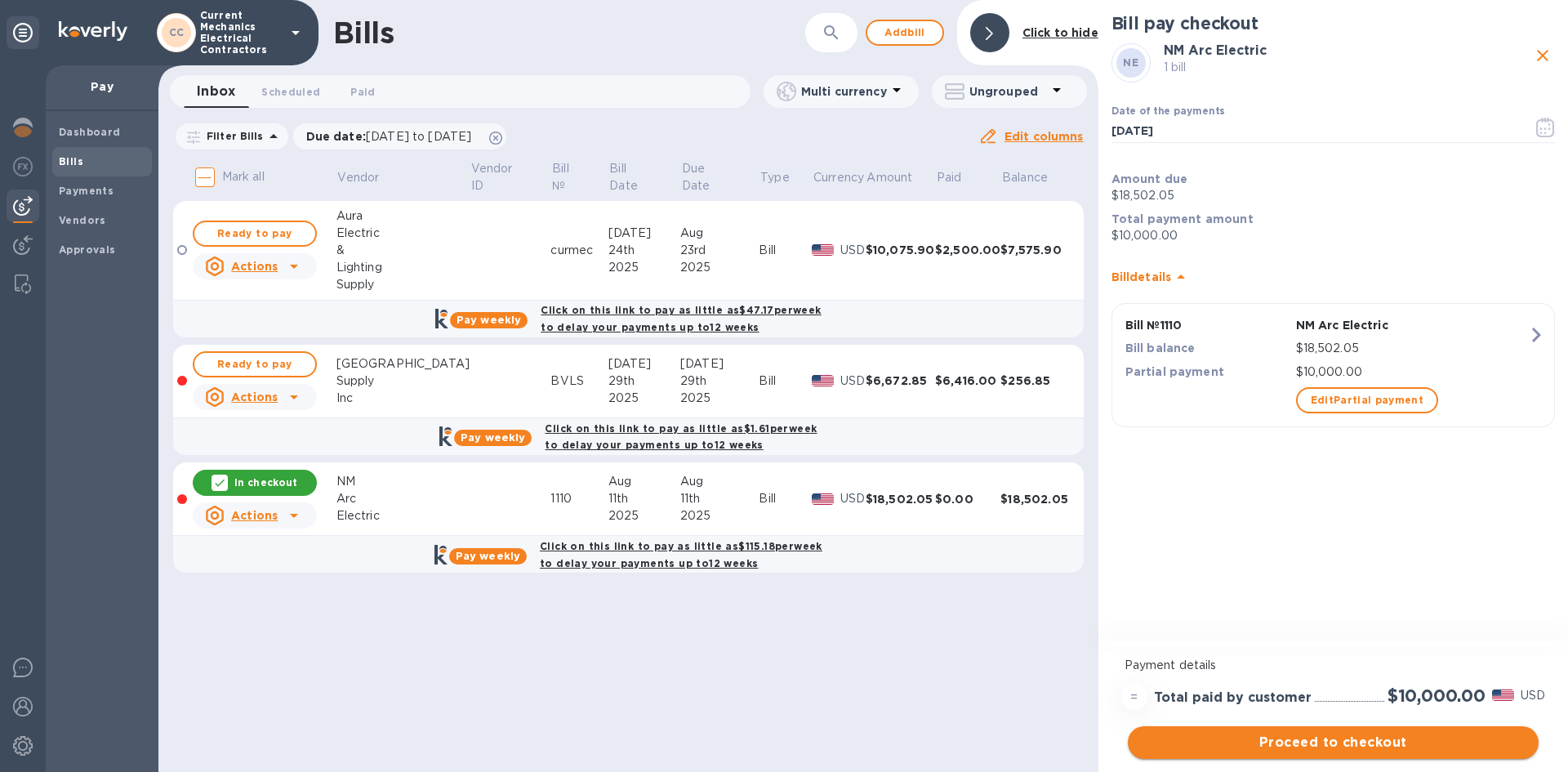
click at [1349, 744] on span "Proceed to checkout" at bounding box center [1332, 742] width 384 height 19
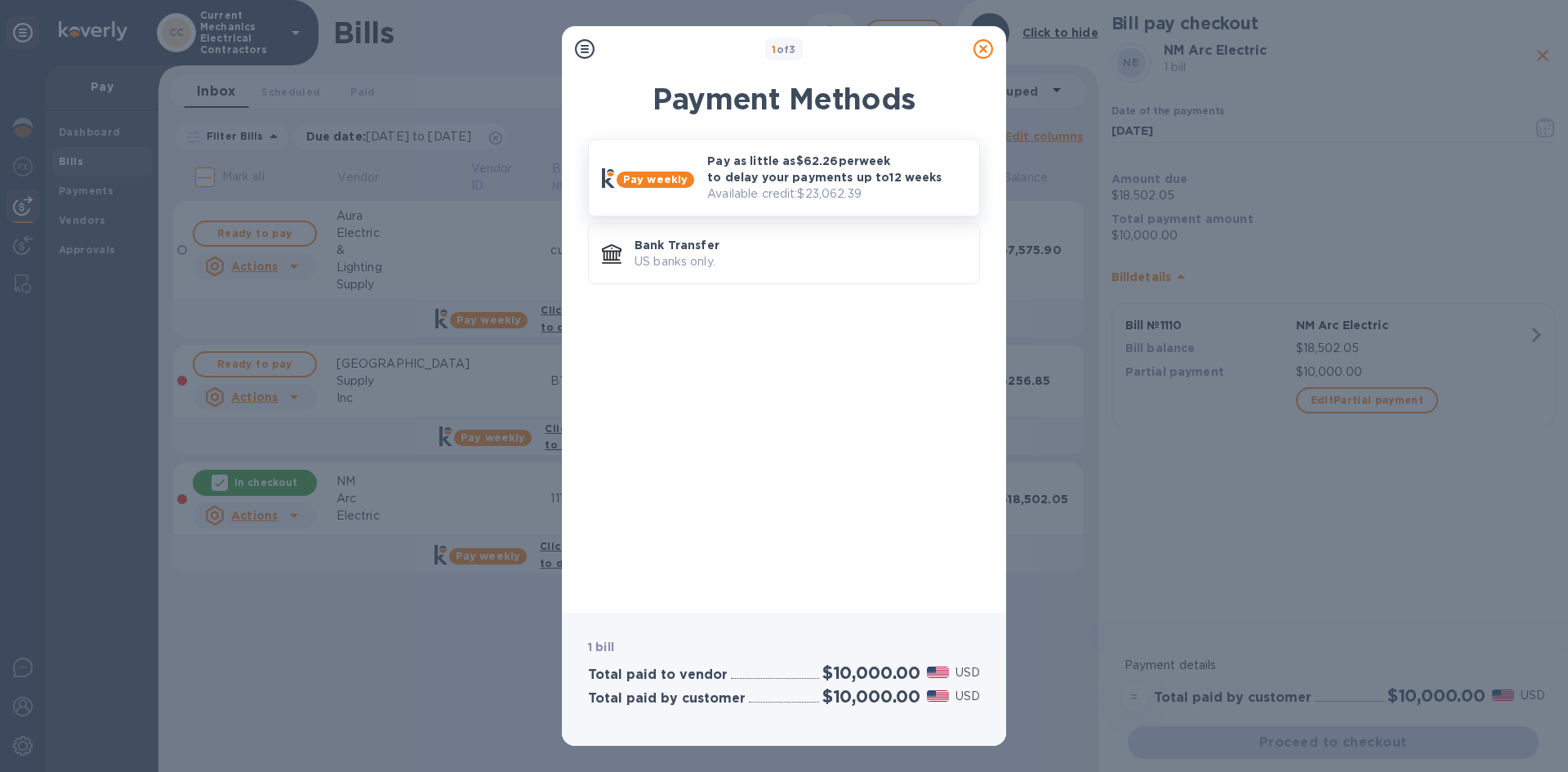
click at [846, 181] on p "Pay as little as $62.26 per week to delay your payments up to 12 weeks" at bounding box center [837, 169] width 259 height 33
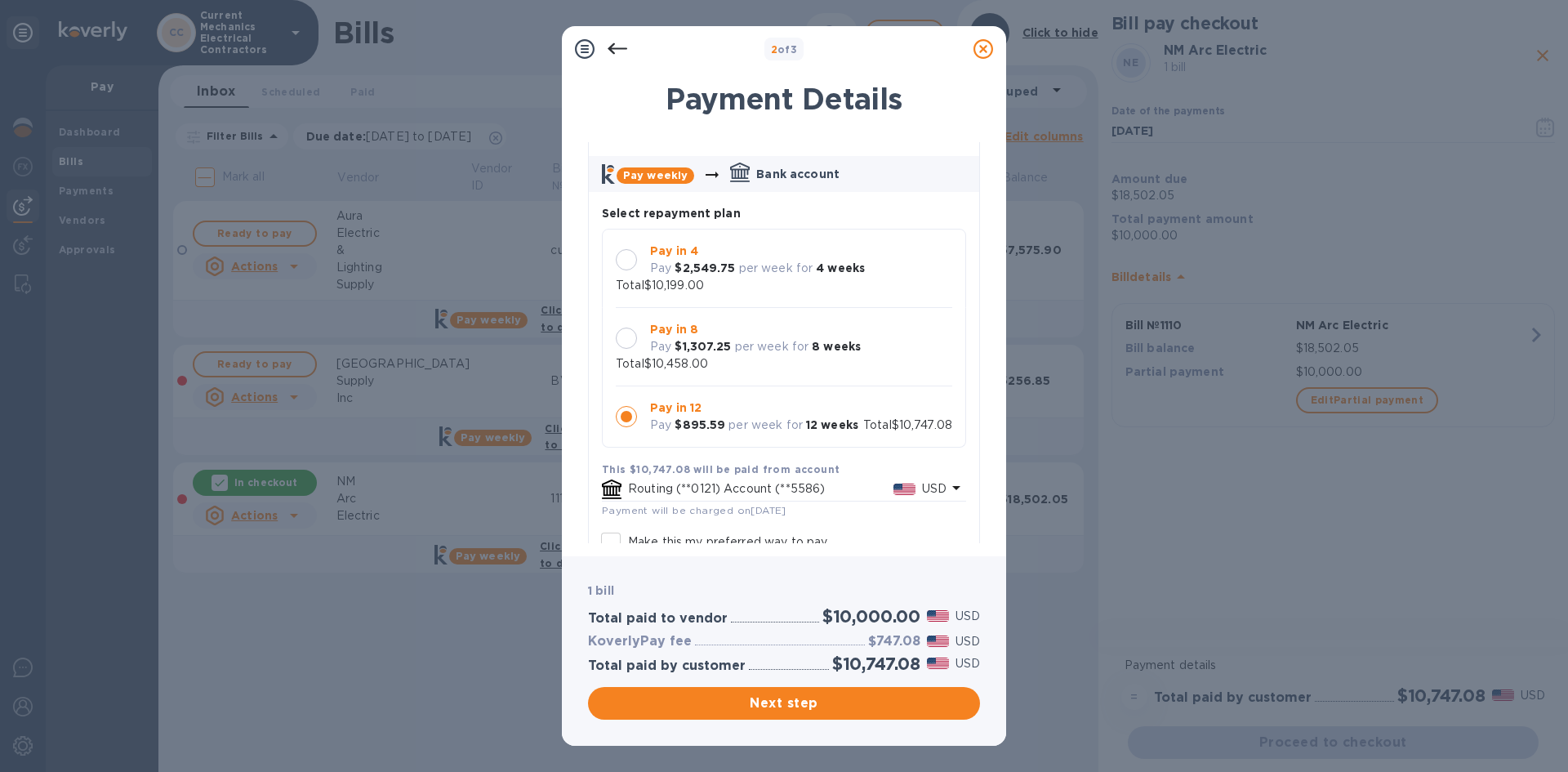
scroll to position [164, 0]
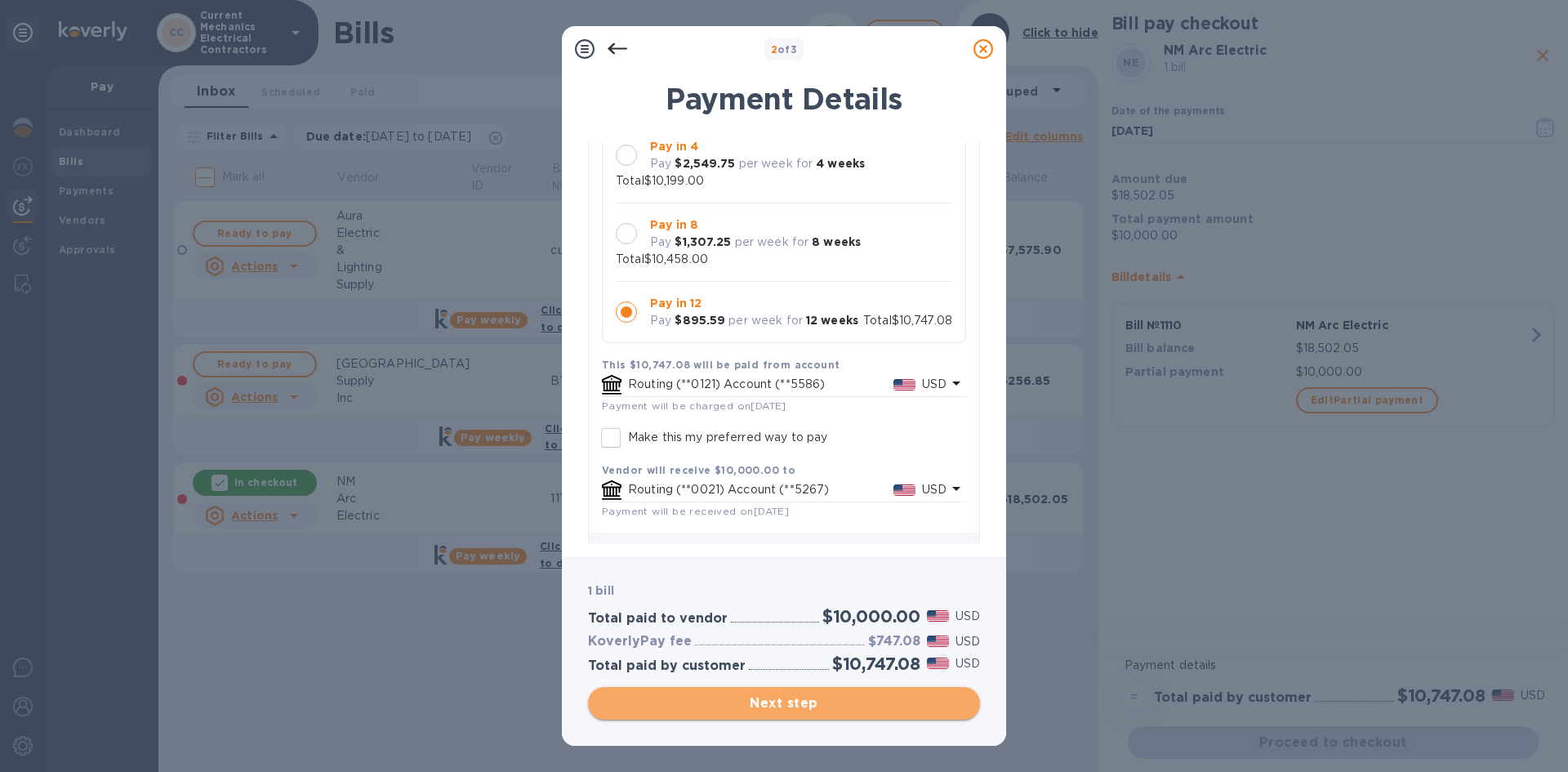
click at [778, 696] on span "Next step" at bounding box center [784, 703] width 366 height 19
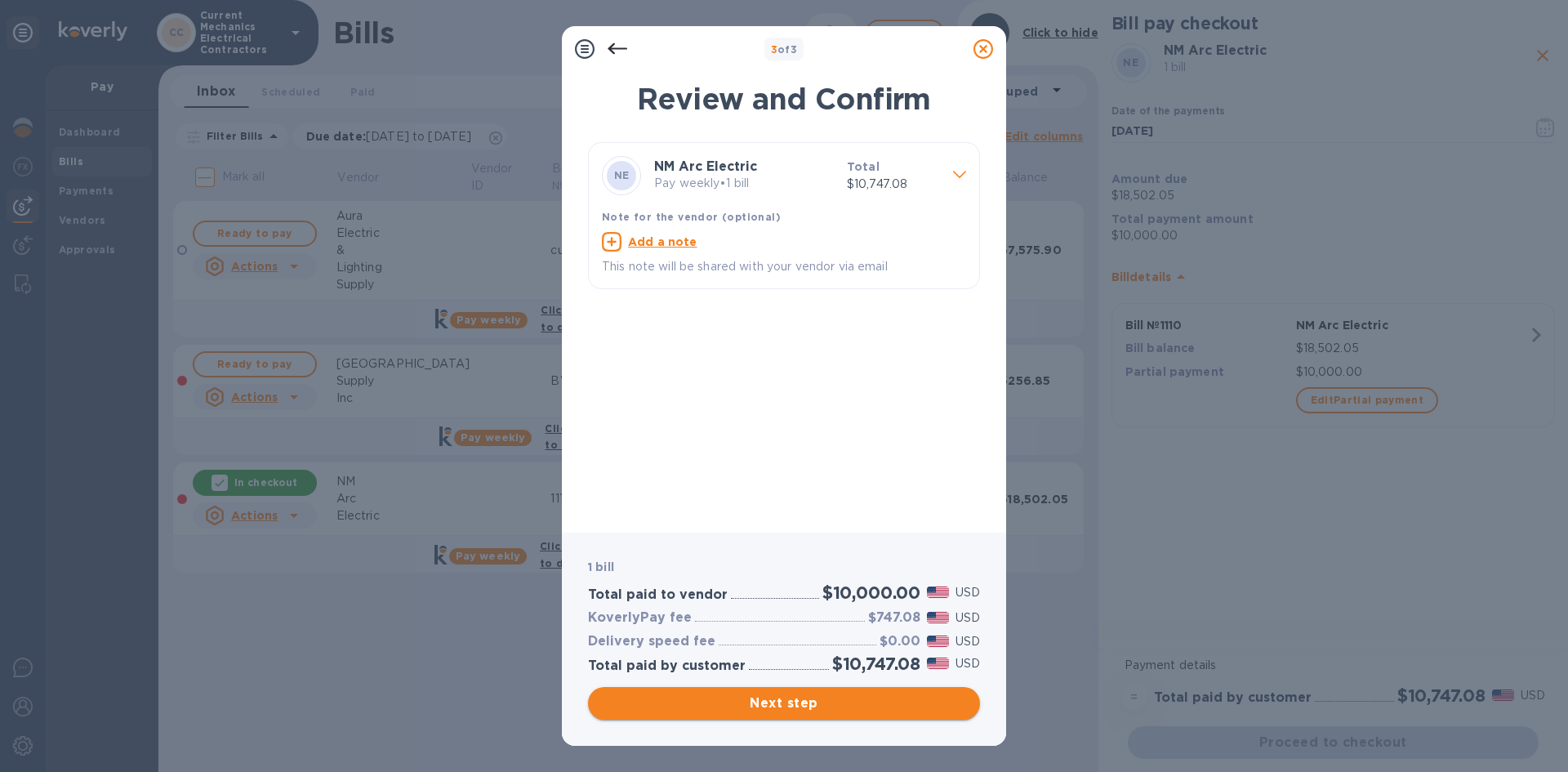
click at [783, 699] on span "Next step" at bounding box center [784, 703] width 366 height 19
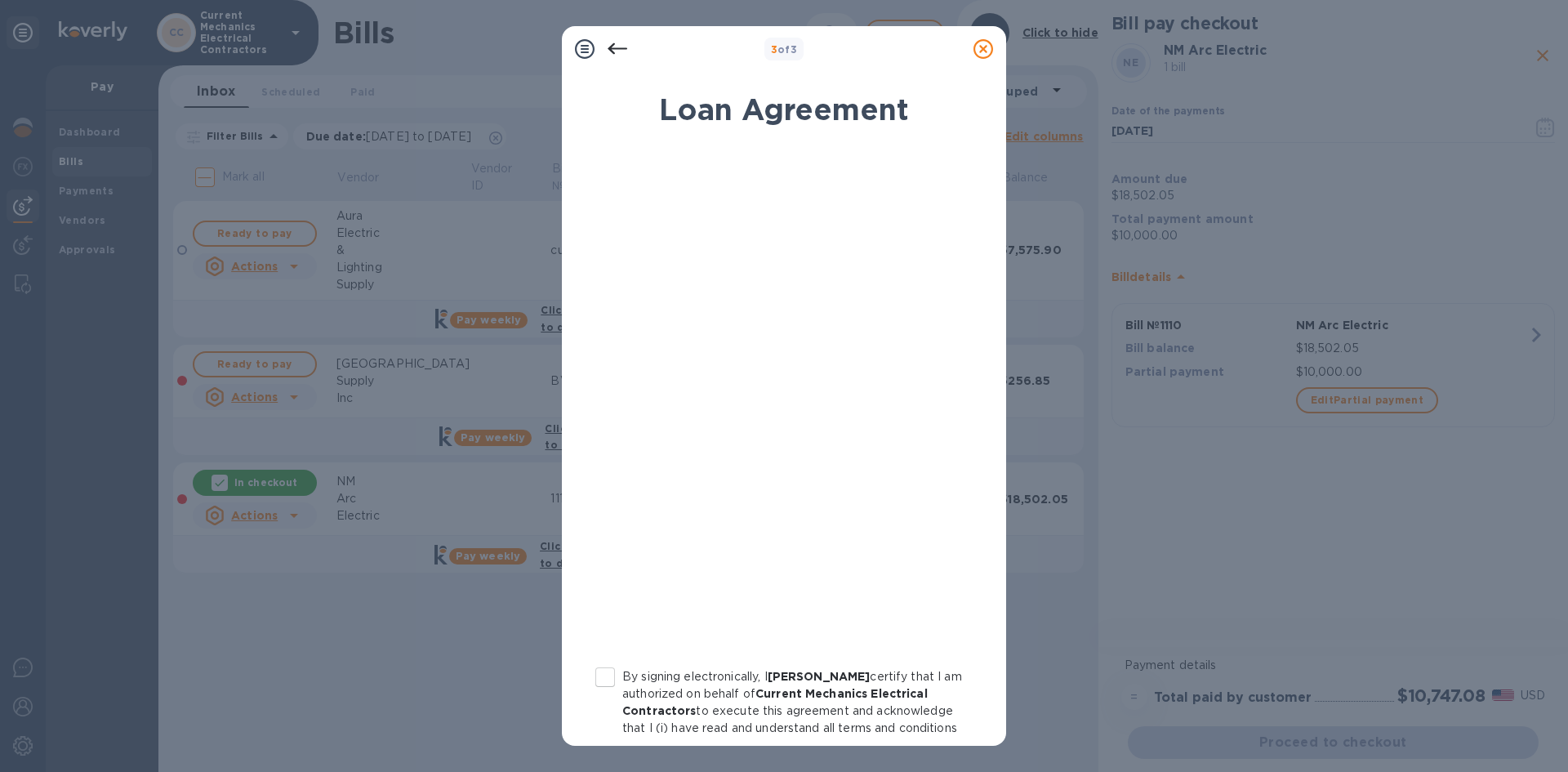
click at [605, 672] on input "By signing electronically, I [PERSON_NAME] certify that I am authorized on beha…" at bounding box center [605, 678] width 35 height 35
checkbox input "true"
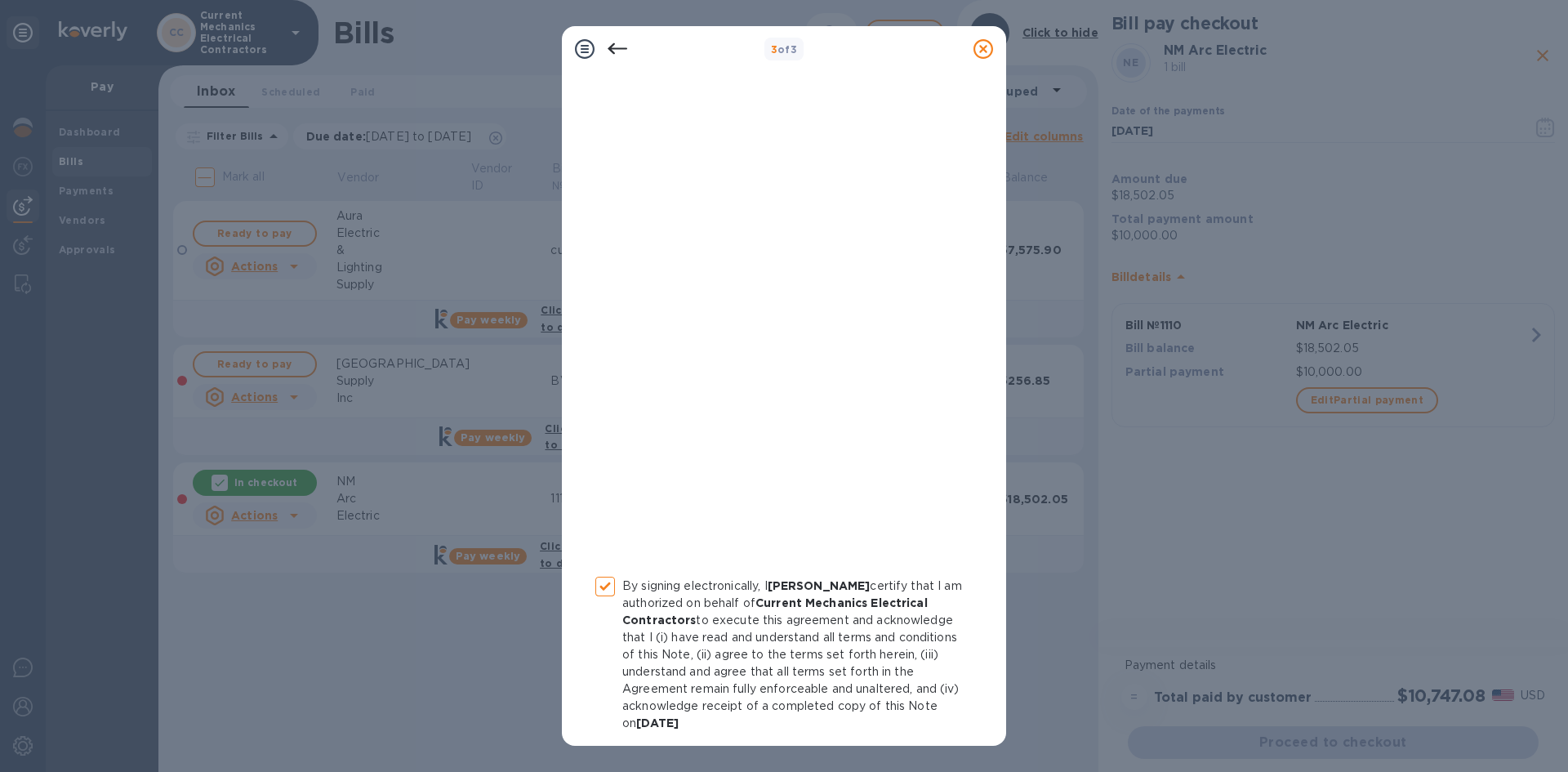
scroll to position [159, 0]
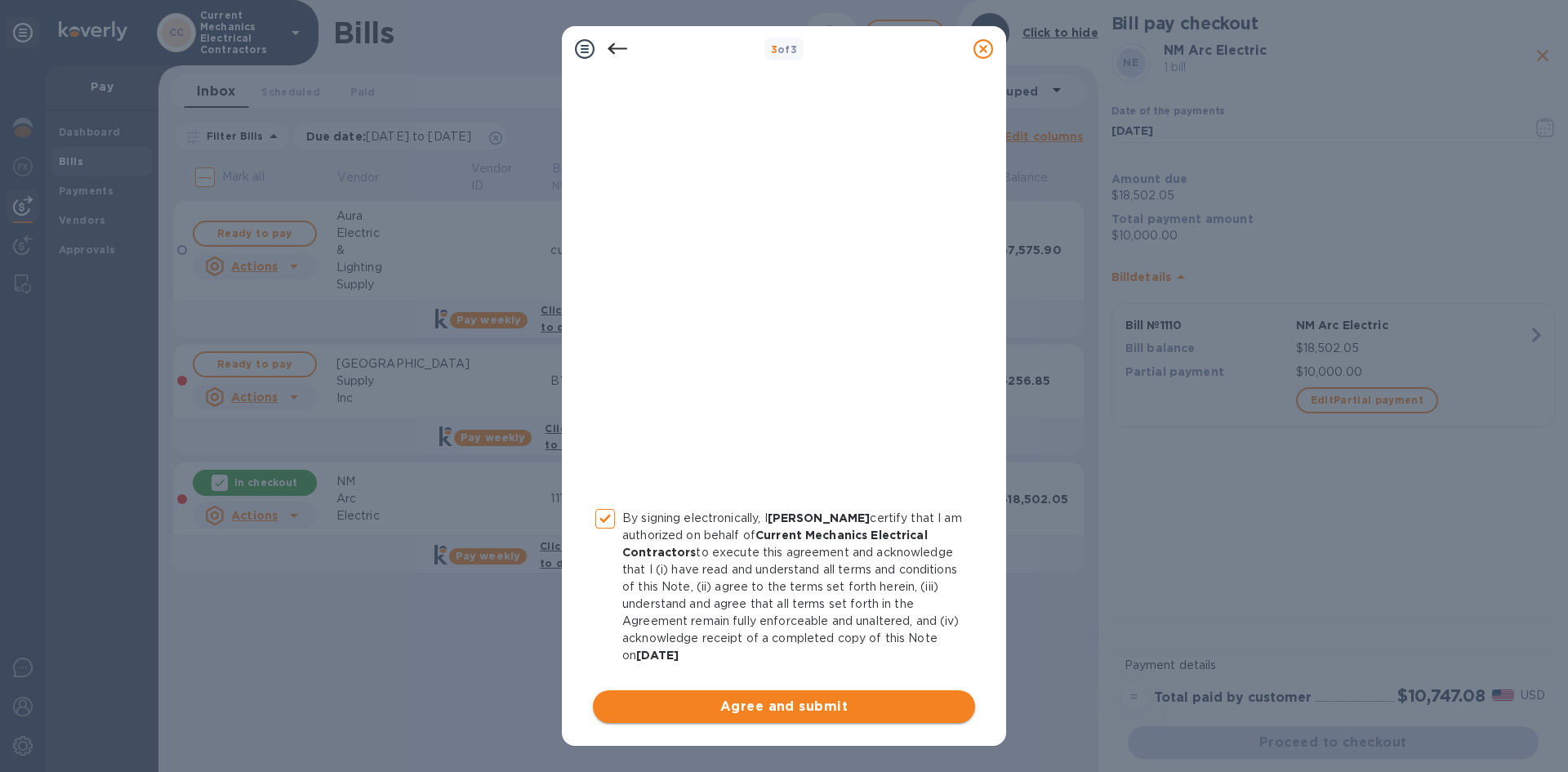
click at [795, 707] on span "Agree and submit" at bounding box center [784, 706] width 356 height 19
